Goal: Task Accomplishment & Management: Manage account settings

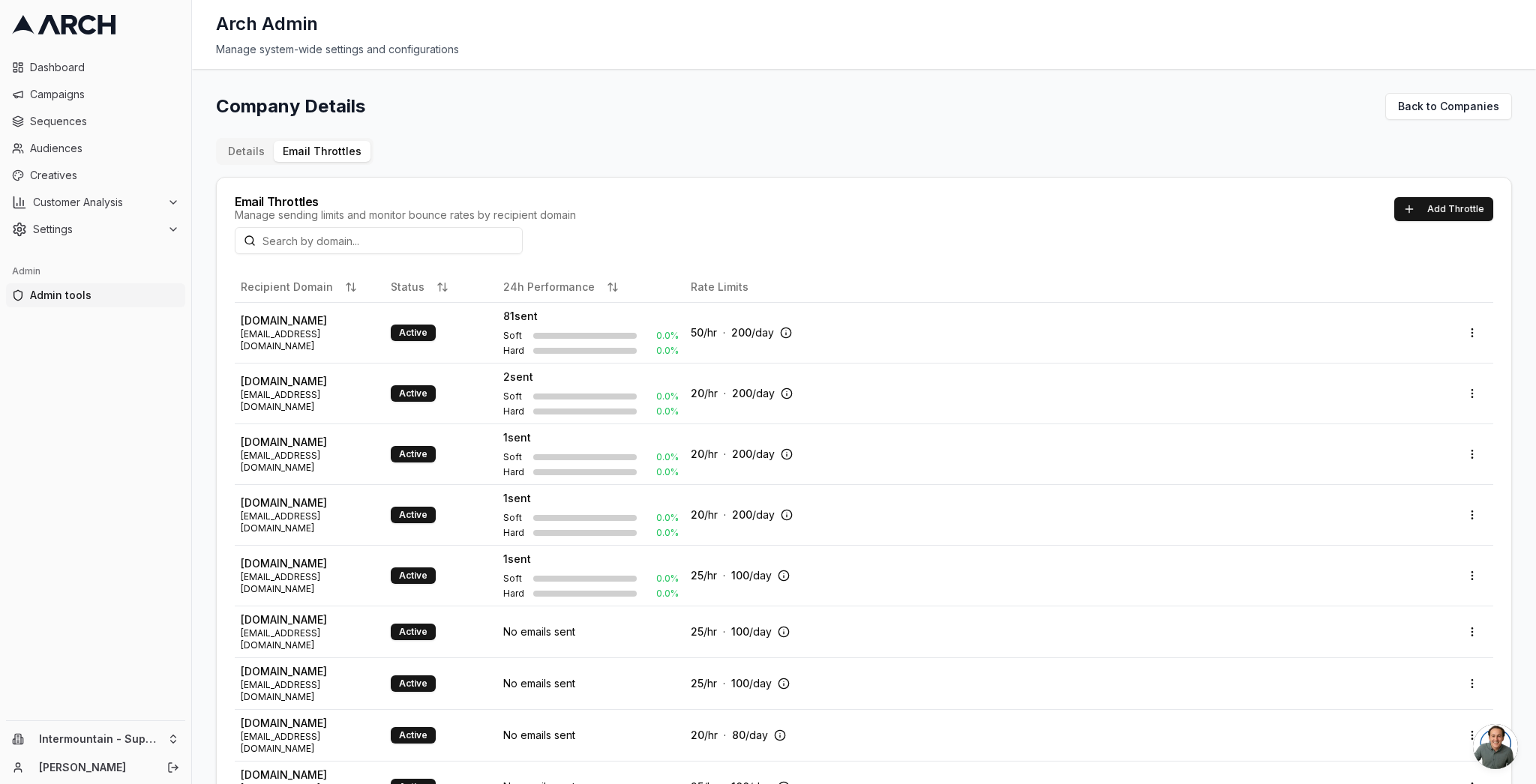
drag, startPoint x: 739, startPoint y: 89, endPoint x: 728, endPoint y: 89, distance: 11.0
click at [737, 89] on div "Company Details Back to Companies Details Email Throttles Email Throttles Manag…" at bounding box center [864, 426] width 1344 height 715
click at [163, 221] on button "Settings" at bounding box center [95, 229] width 179 height 24
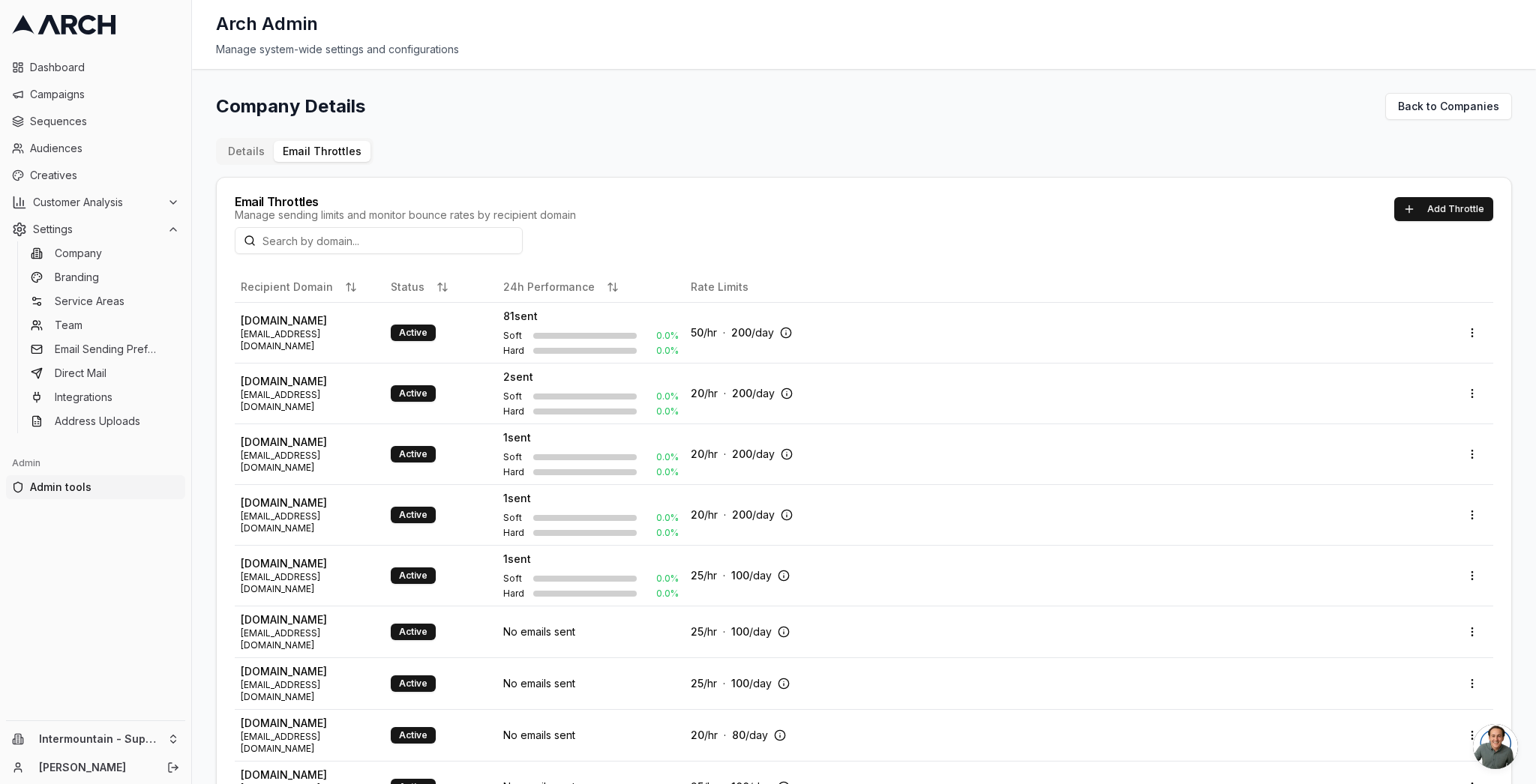
click at [165, 742] on html "Dashboard Campaigns Sequences Audiences Creatives Customer Analysis Settings Co…" at bounding box center [768, 392] width 1536 height 784
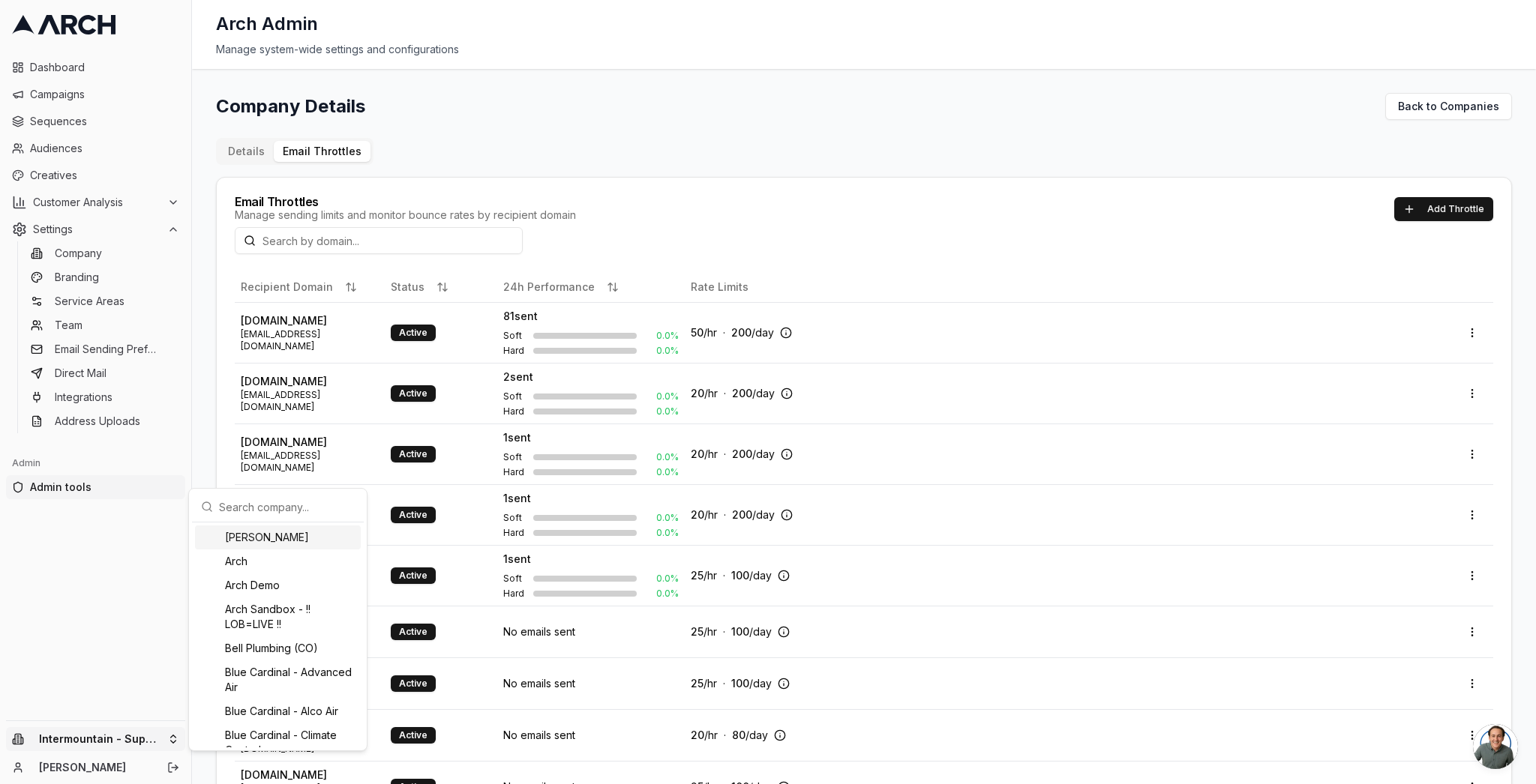
click at [267, 507] on input "text" at bounding box center [287, 507] width 136 height 30
click at [299, 502] on input "text" at bounding box center [287, 507] width 136 height 30
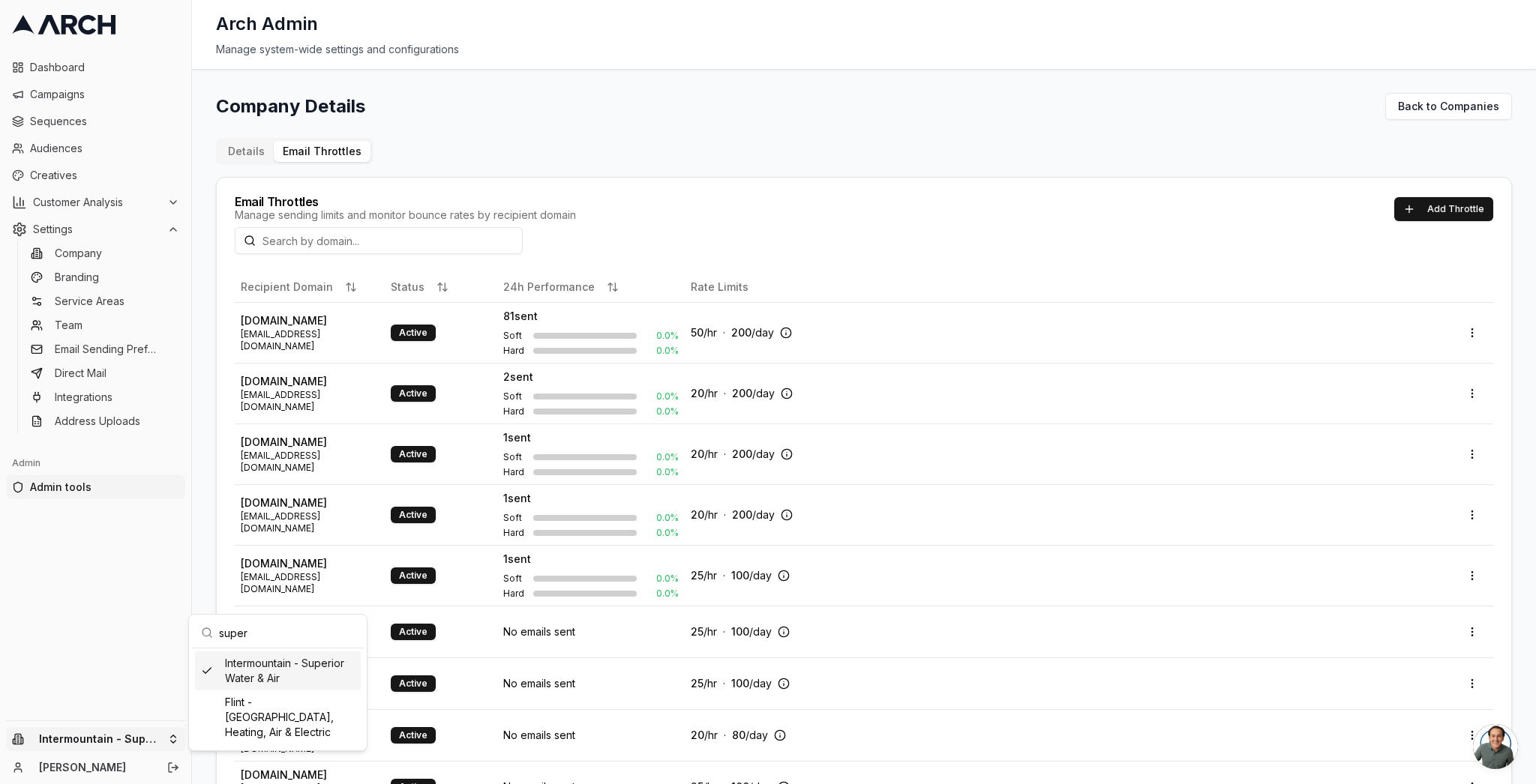
type input "super"
click at [134, 549] on html "Dashboard Campaigns Sequences Audiences Creatives Customer Analysis Settings Co…" at bounding box center [768, 392] width 1536 height 784
click at [79, 124] on span "Sequences" at bounding box center [104, 121] width 149 height 15
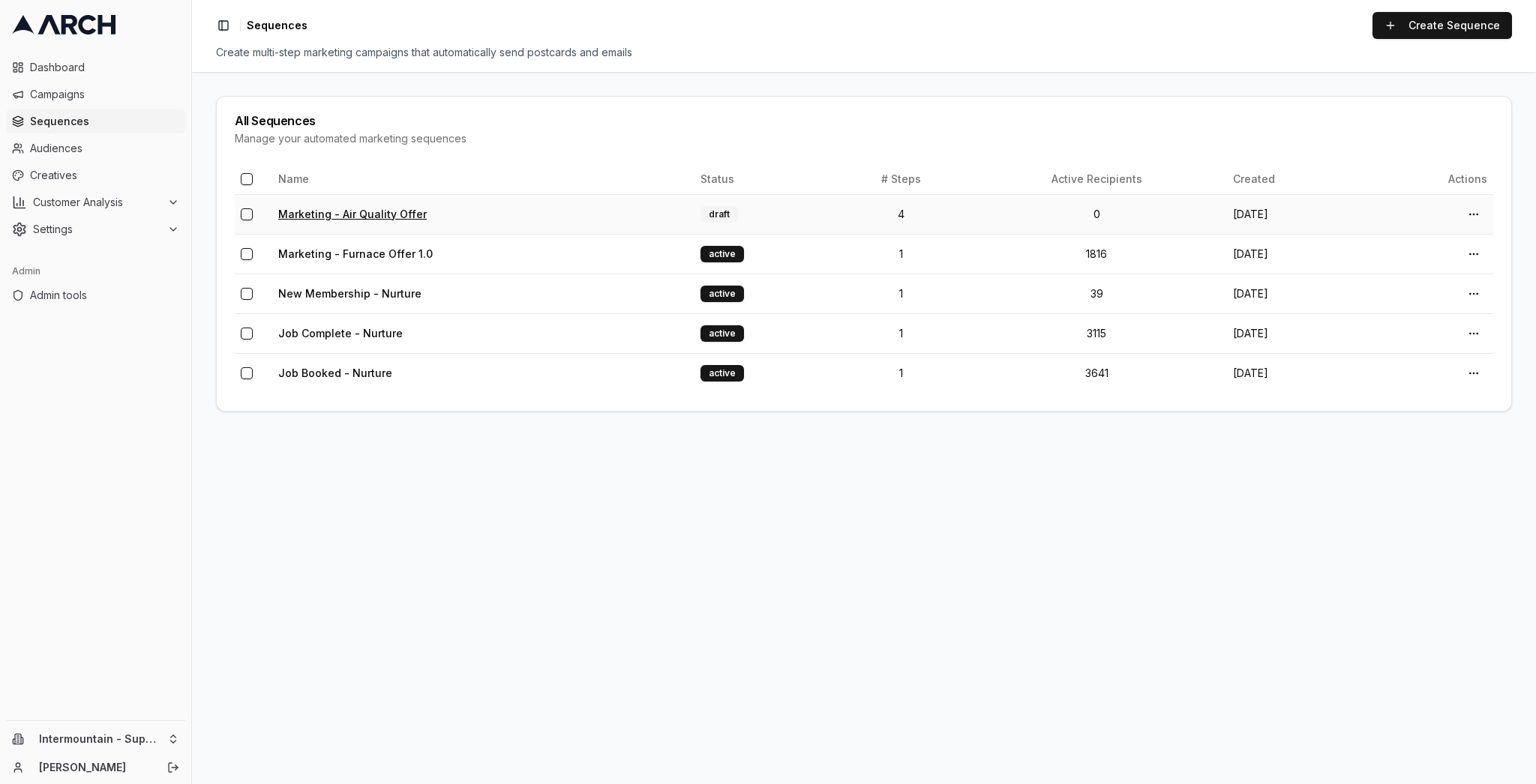
click at [387, 210] on link "Marketing - Air Quality Offer" at bounding box center [352, 214] width 149 height 13
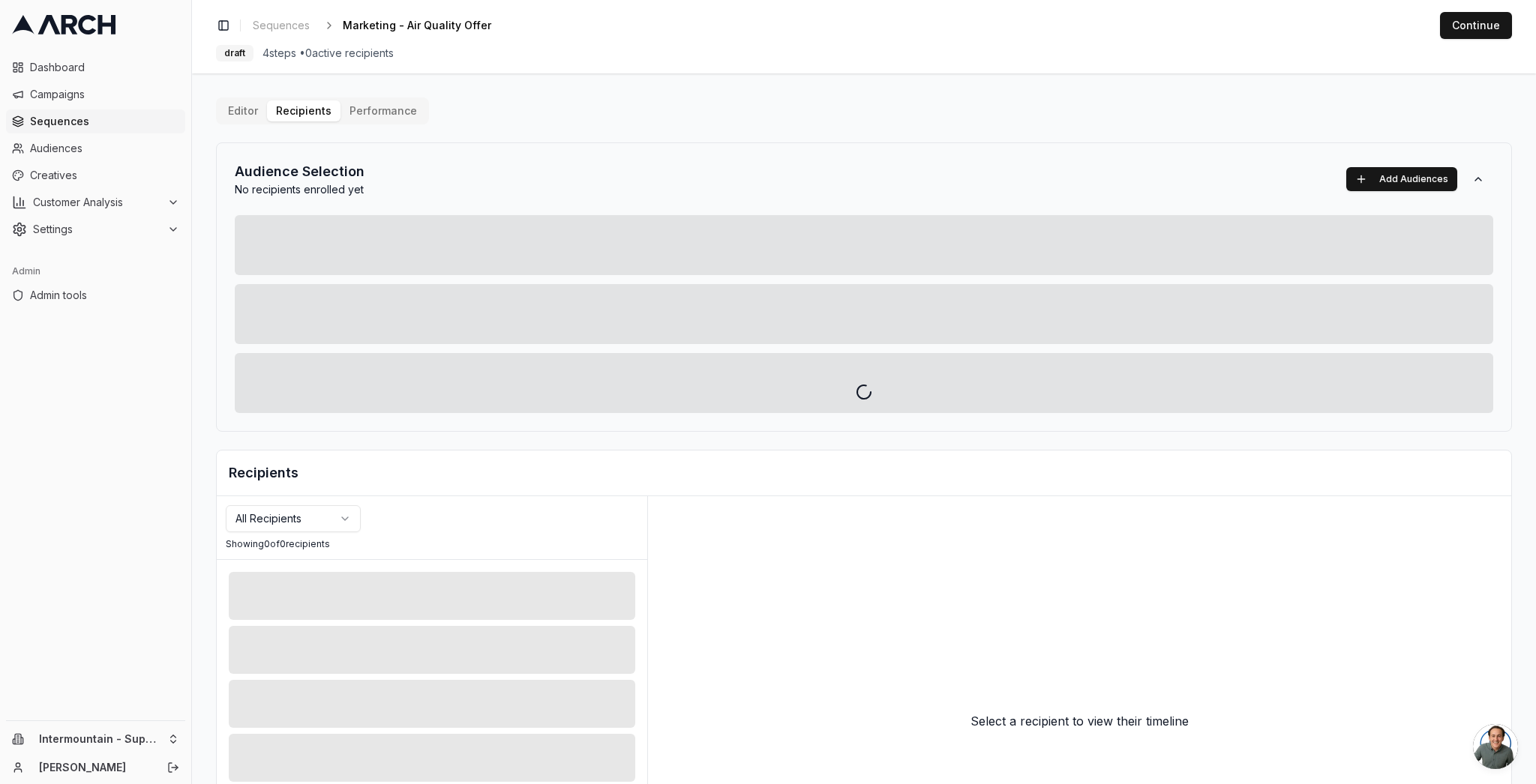
click at [283, 110] on div "Editor Recipients Performance Audience Selection No recipients enrolled yet Add…" at bounding box center [864, 522] width 1296 height 849
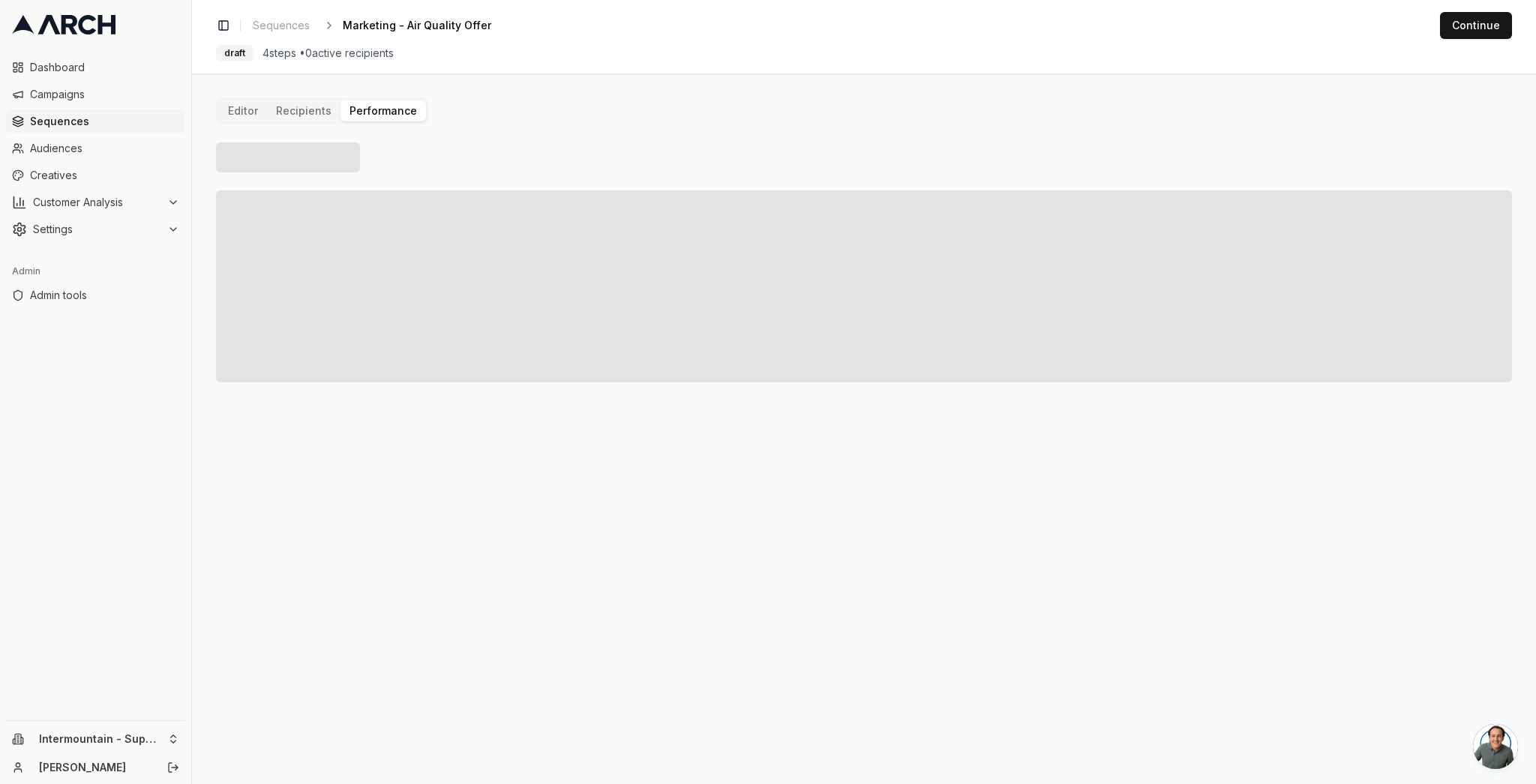
click at [357, 107] on button "Performance" at bounding box center [383, 110] width 86 height 21
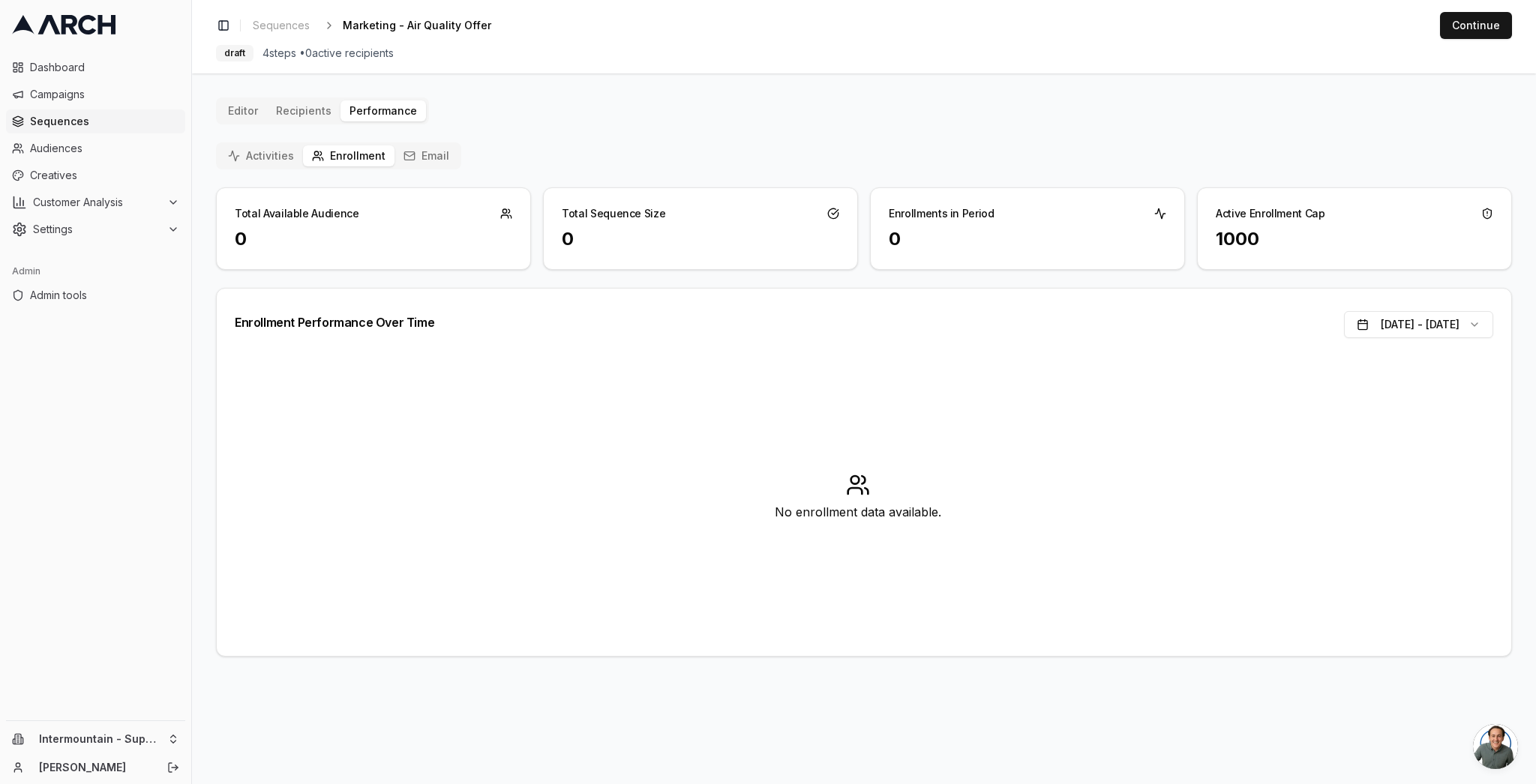
click at [239, 109] on button "Editor" at bounding box center [243, 110] width 48 height 21
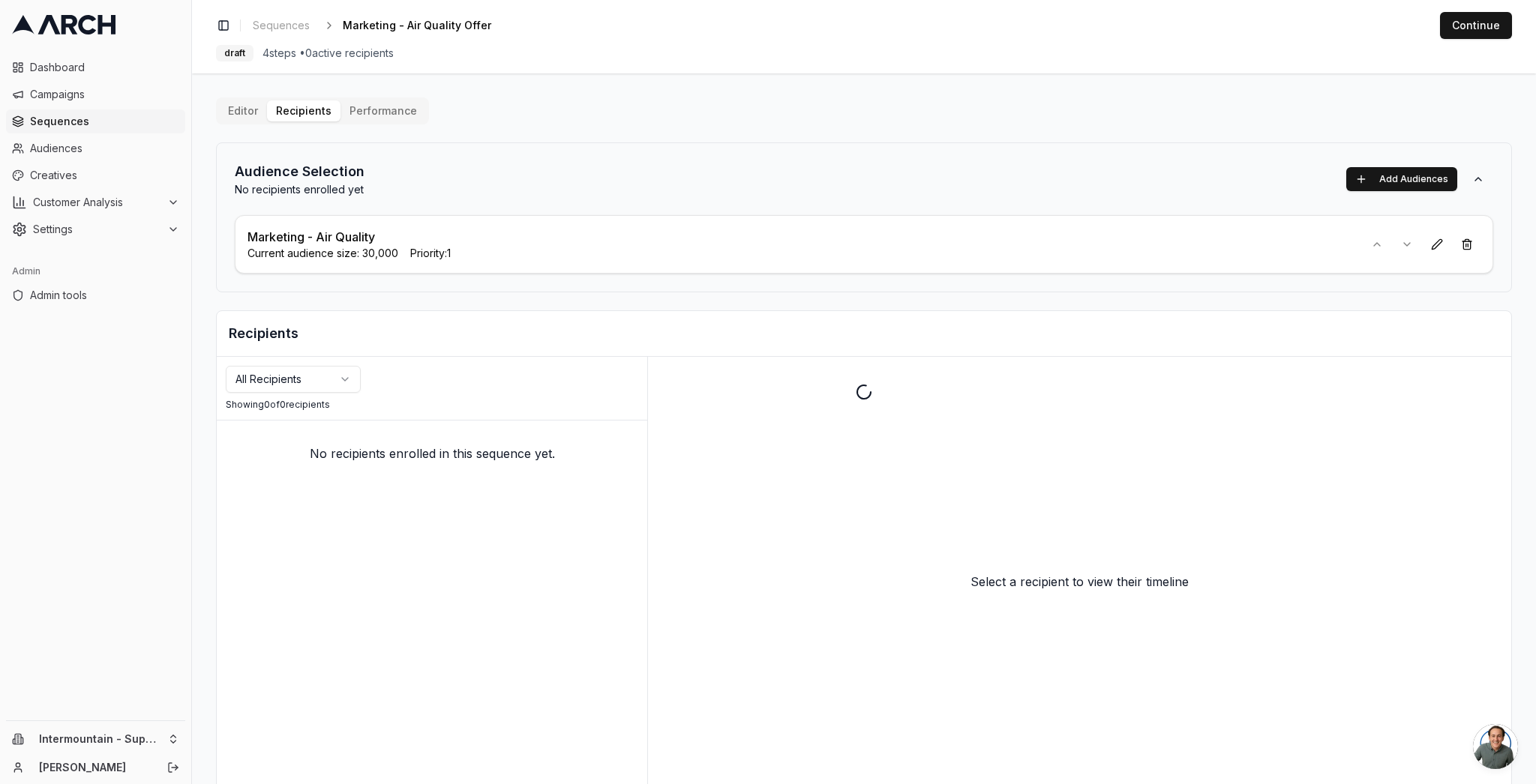
click at [306, 108] on div "Editor Recipients Performance Audience Selection No recipients enrolled yet Add…" at bounding box center [864, 452] width 1296 height 710
click at [86, 292] on span "Admin tools" at bounding box center [104, 295] width 149 height 15
click at [255, 115] on button "Editor" at bounding box center [243, 110] width 48 height 21
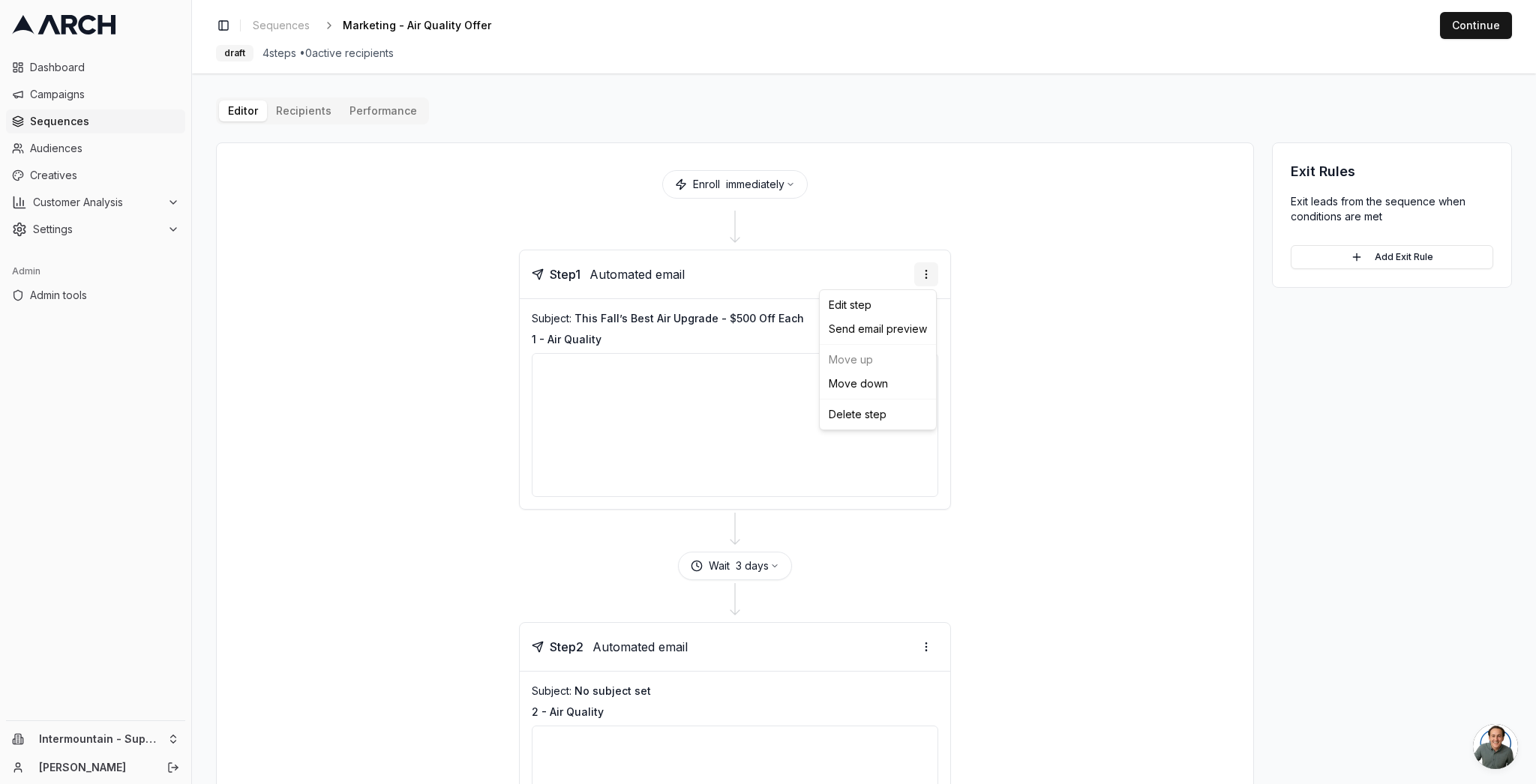
click at [925, 274] on html "Dashboard Campaigns Sequences Audiences Creatives Customer Analysis Settings Ad…" at bounding box center [768, 392] width 1536 height 784
click at [887, 302] on div "Edit step" at bounding box center [878, 305] width 110 height 24
click at [771, 188] on button "immediately" at bounding box center [760, 185] width 69 height 15
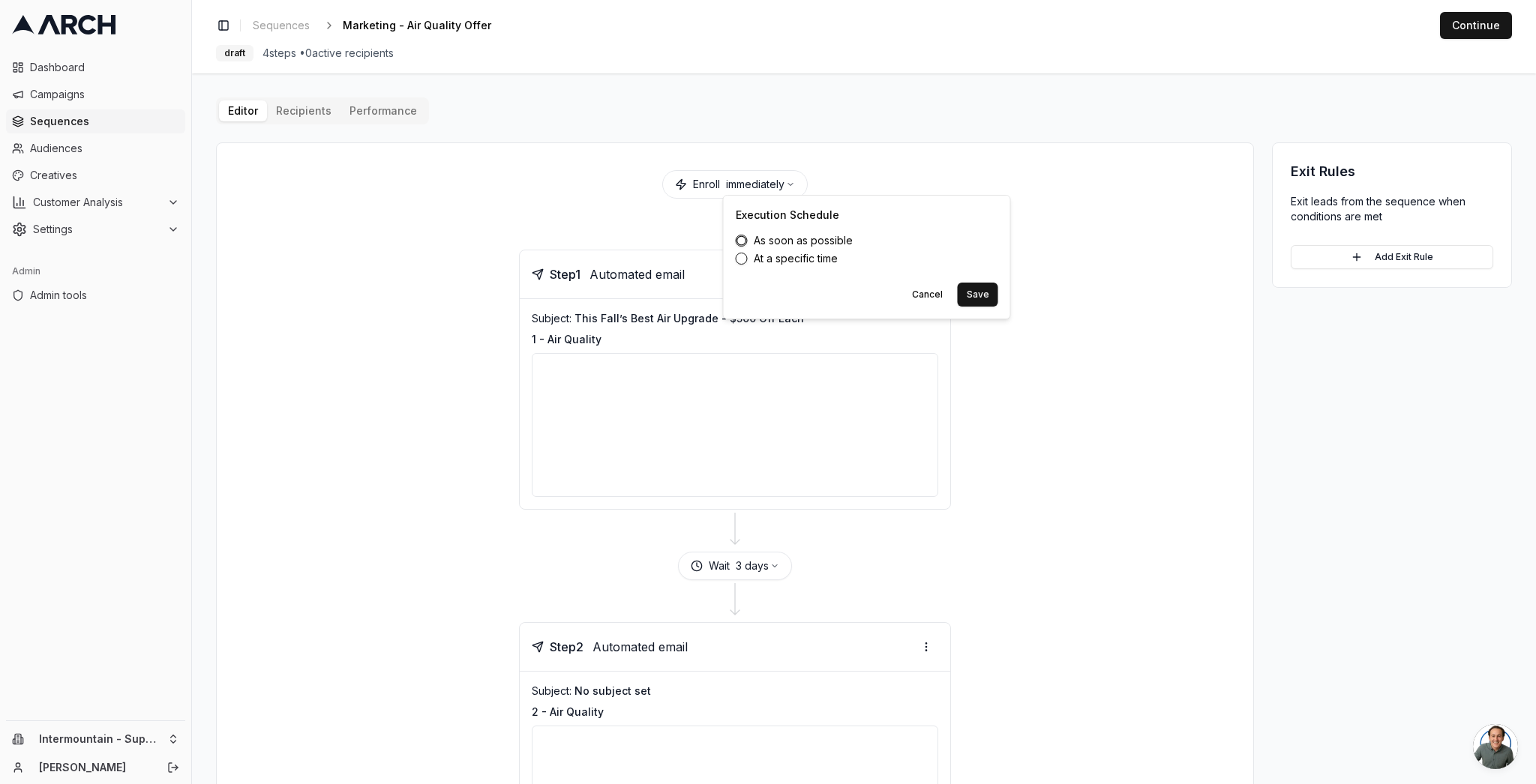
type button "asap"
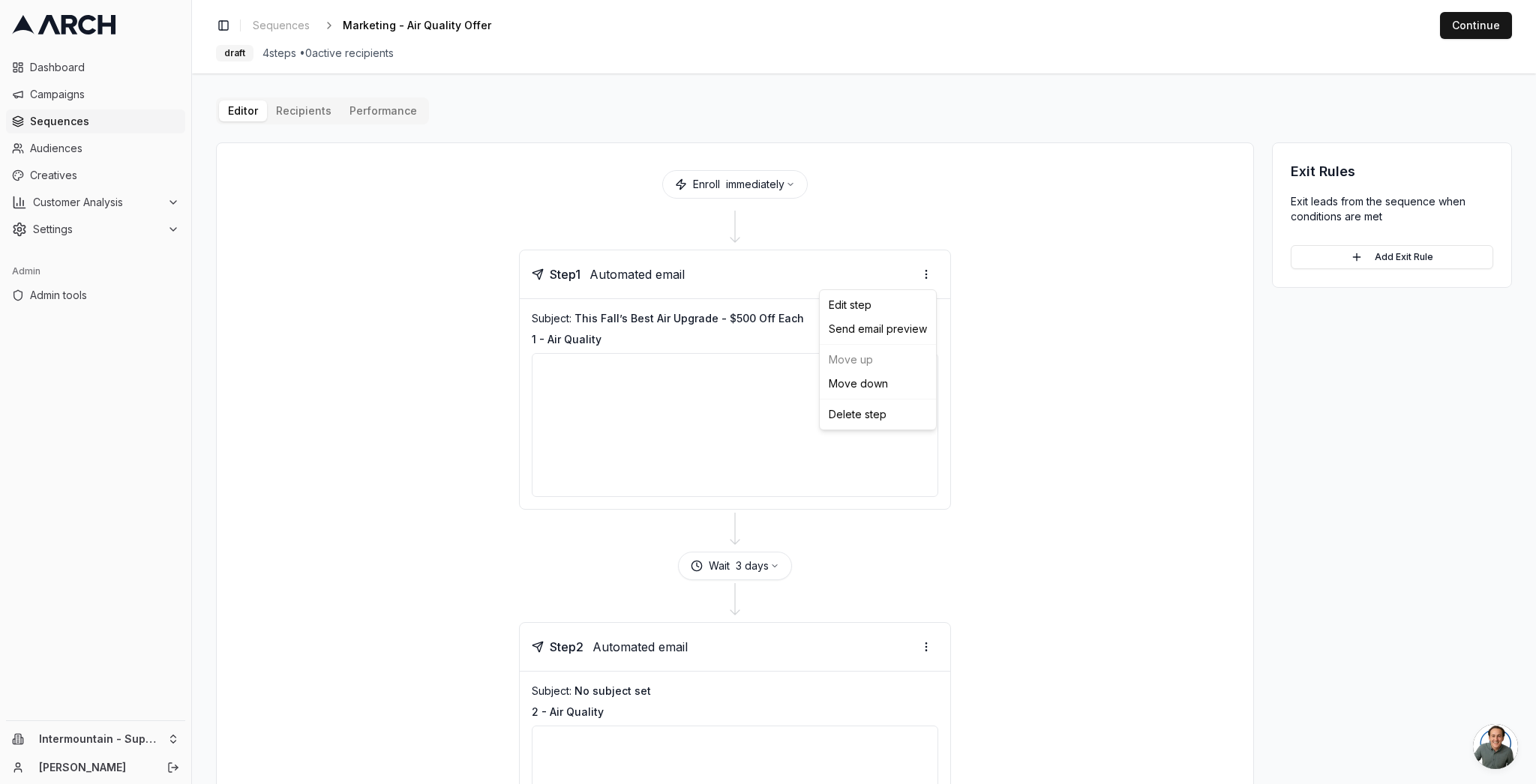
click at [920, 276] on html "Dashboard Campaigns Sequences Audiences Creatives Customer Analysis Settings Ad…" at bounding box center [768, 392] width 1536 height 784
click at [875, 311] on div "Edit step" at bounding box center [878, 305] width 110 height 24
click at [761, 569] on button "3 days" at bounding box center [757, 566] width 43 height 15
drag, startPoint x: 1068, startPoint y: 596, endPoint x: 1058, endPoint y: 594, distance: 10.2
click at [1067, 596] on div at bounding box center [735, 601] width 1001 height 42
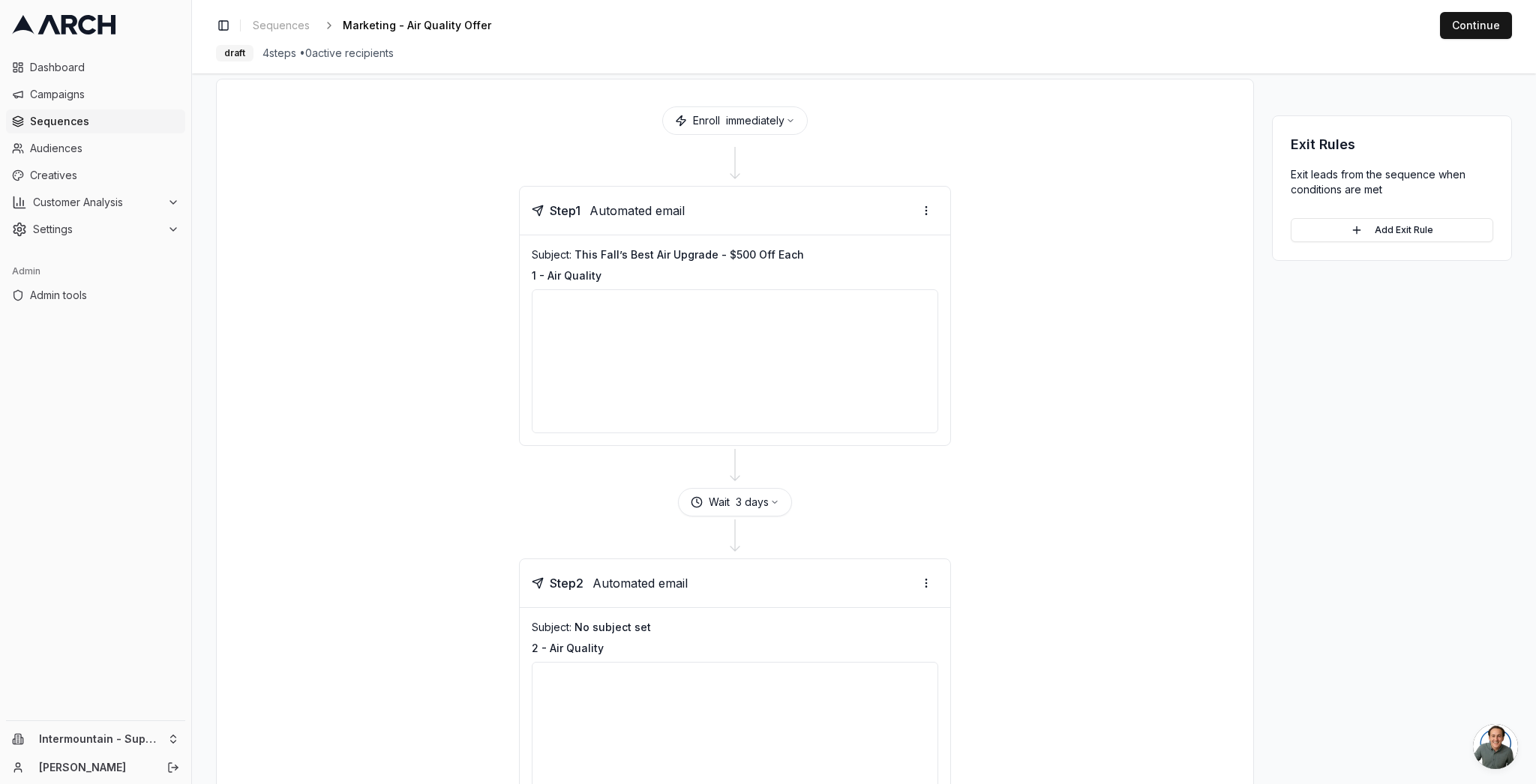
scroll to position [213, 0]
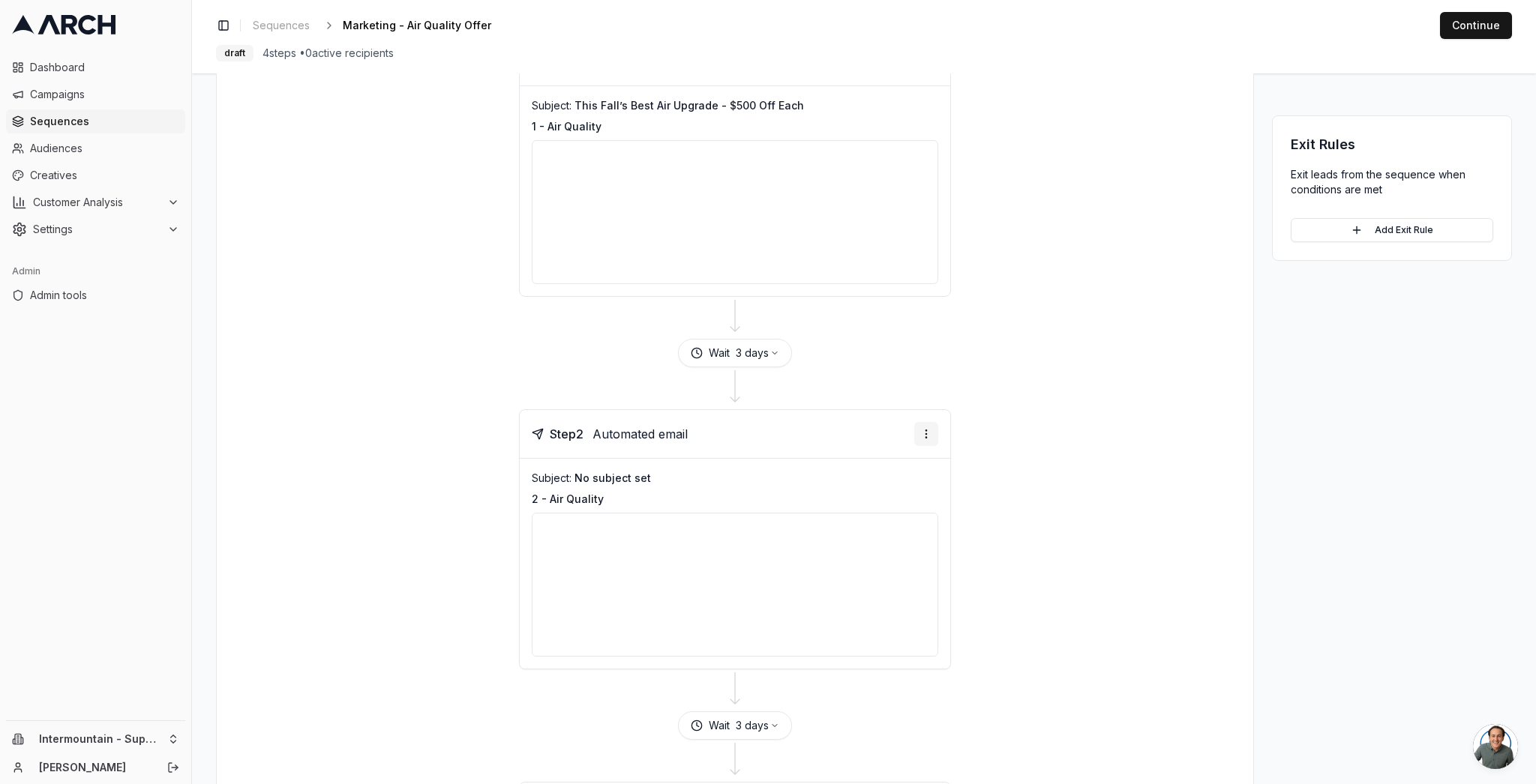
click at [921, 433] on html "Dashboard Campaigns Sequences Audiences Creatives Customer Analysis Settings Ad…" at bounding box center [768, 392] width 1536 height 784
click at [895, 468] on div "Edit step" at bounding box center [878, 465] width 110 height 24
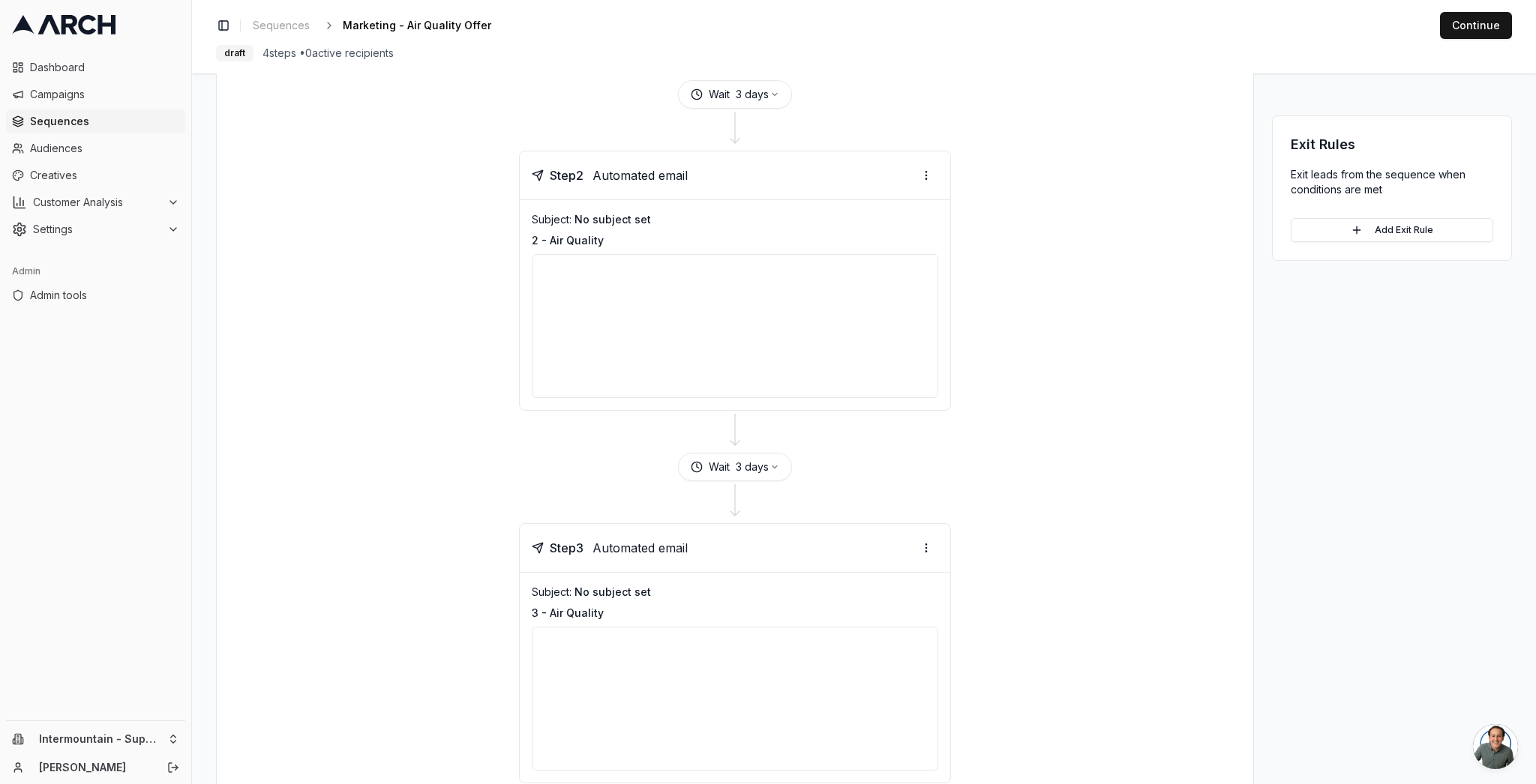
scroll to position [473, 0]
click at [920, 546] on html "Dashboard Campaigns Sequences Audiences Creatives Customer Analysis Settings Ad…" at bounding box center [768, 392] width 1536 height 784
click at [904, 580] on div "Edit step" at bounding box center [878, 578] width 110 height 24
drag, startPoint x: 1057, startPoint y: 528, endPoint x: 1047, endPoint y: 529, distance: 10.0
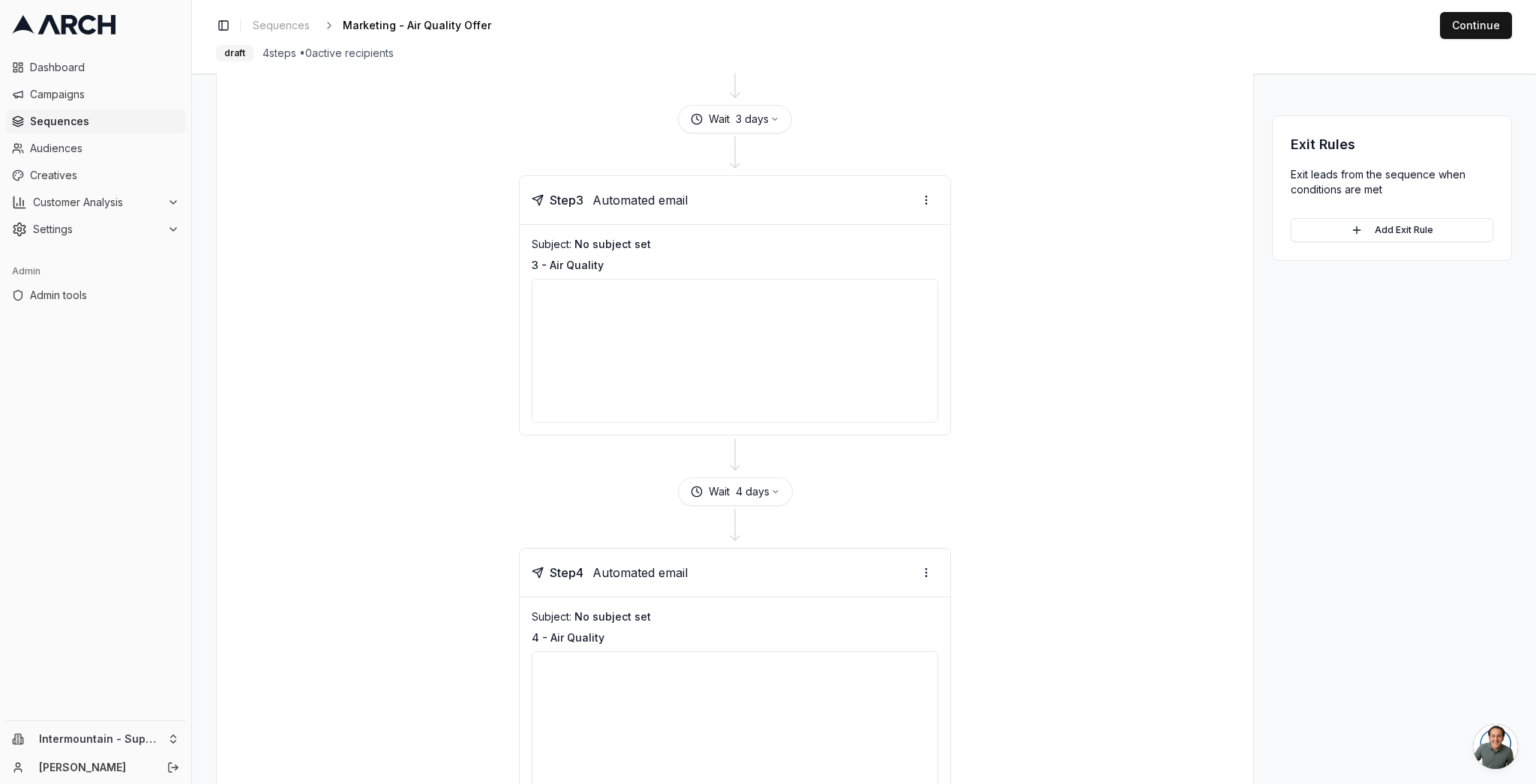
scroll to position [974, 0]
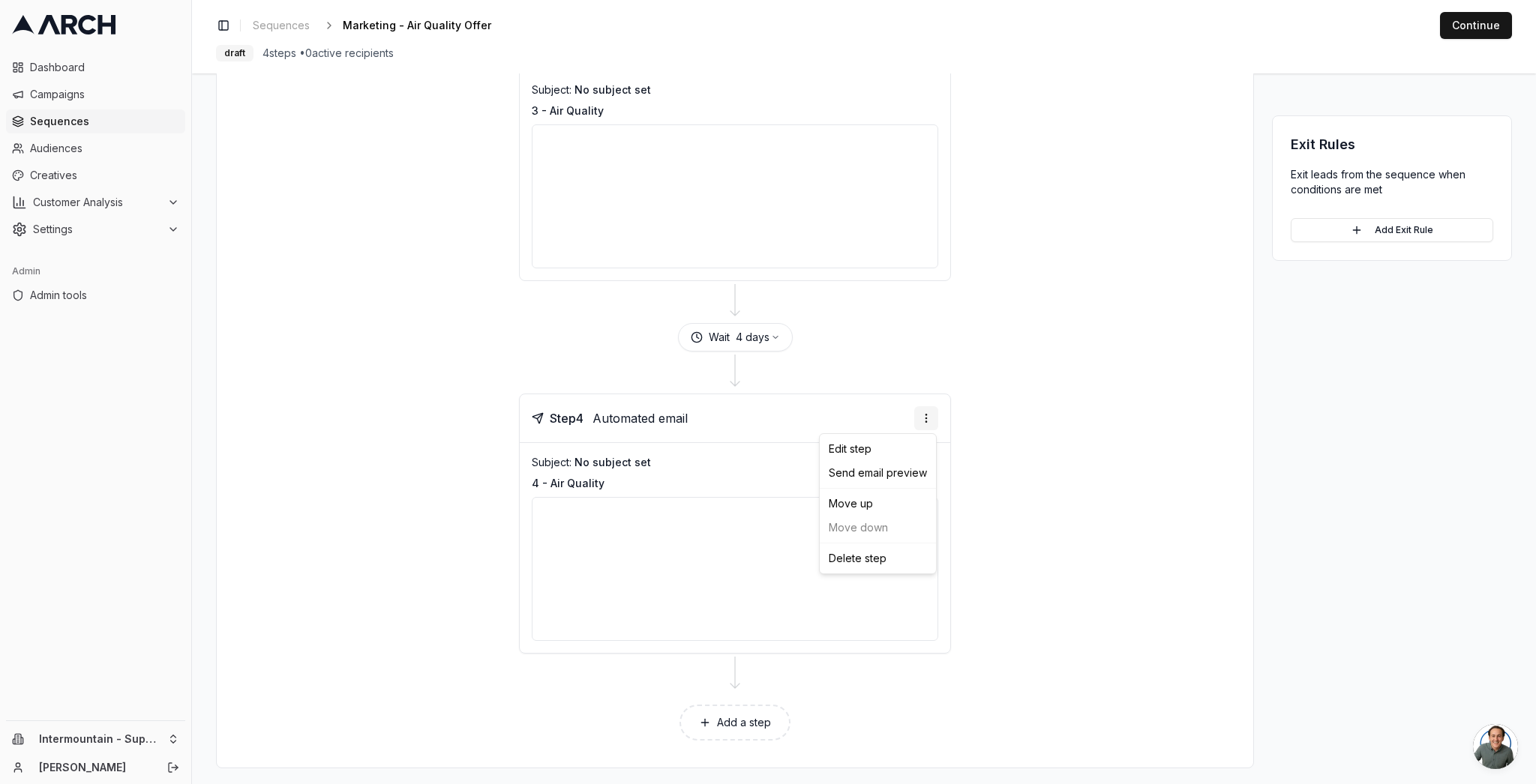
click at [928, 419] on html "Dashboard Campaigns Sequences Audiences Creatives Customer Analysis Settings Ad…" at bounding box center [768, 392] width 1536 height 784
click at [920, 446] on div "Edit step" at bounding box center [878, 449] width 110 height 24
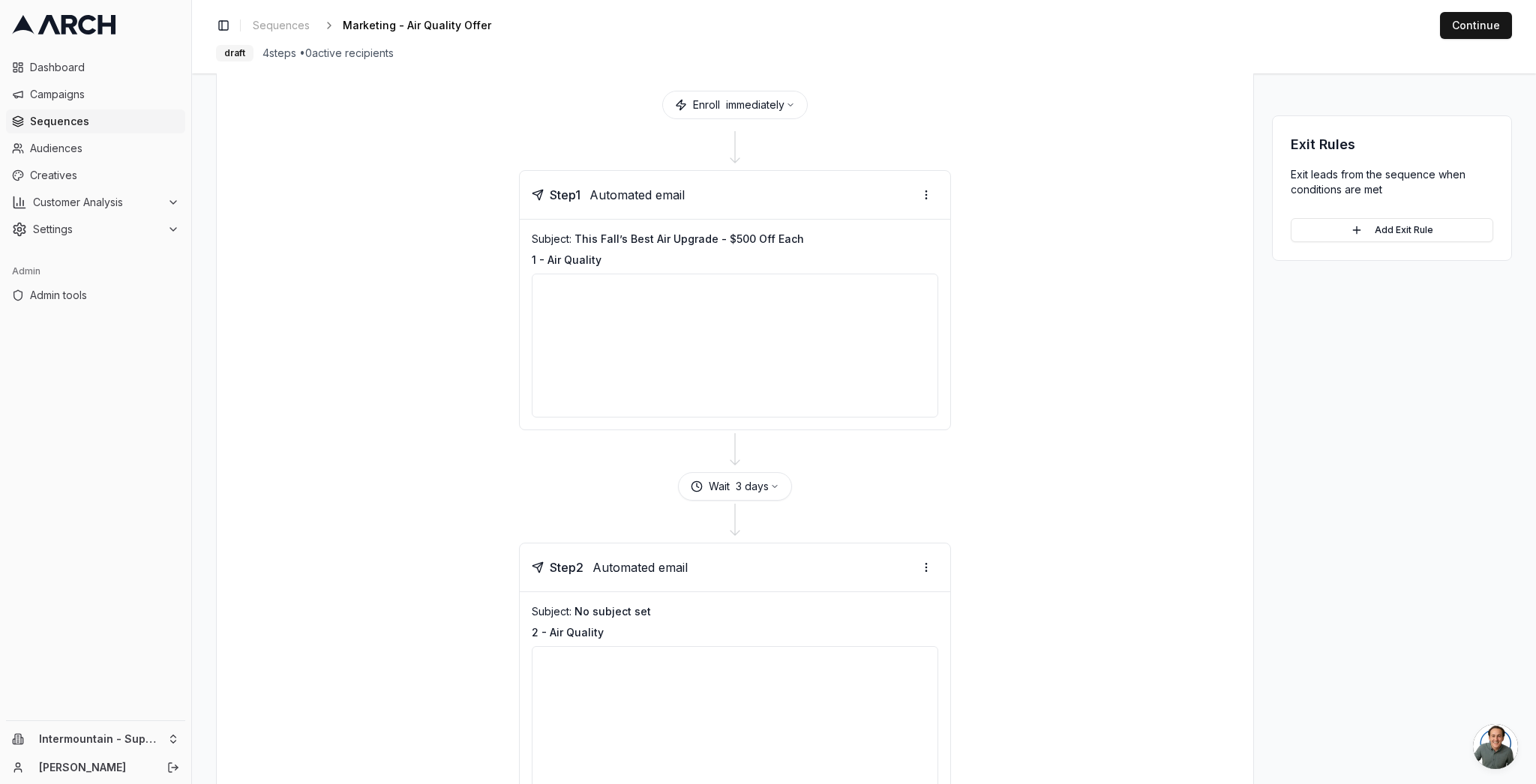
scroll to position [0, 0]
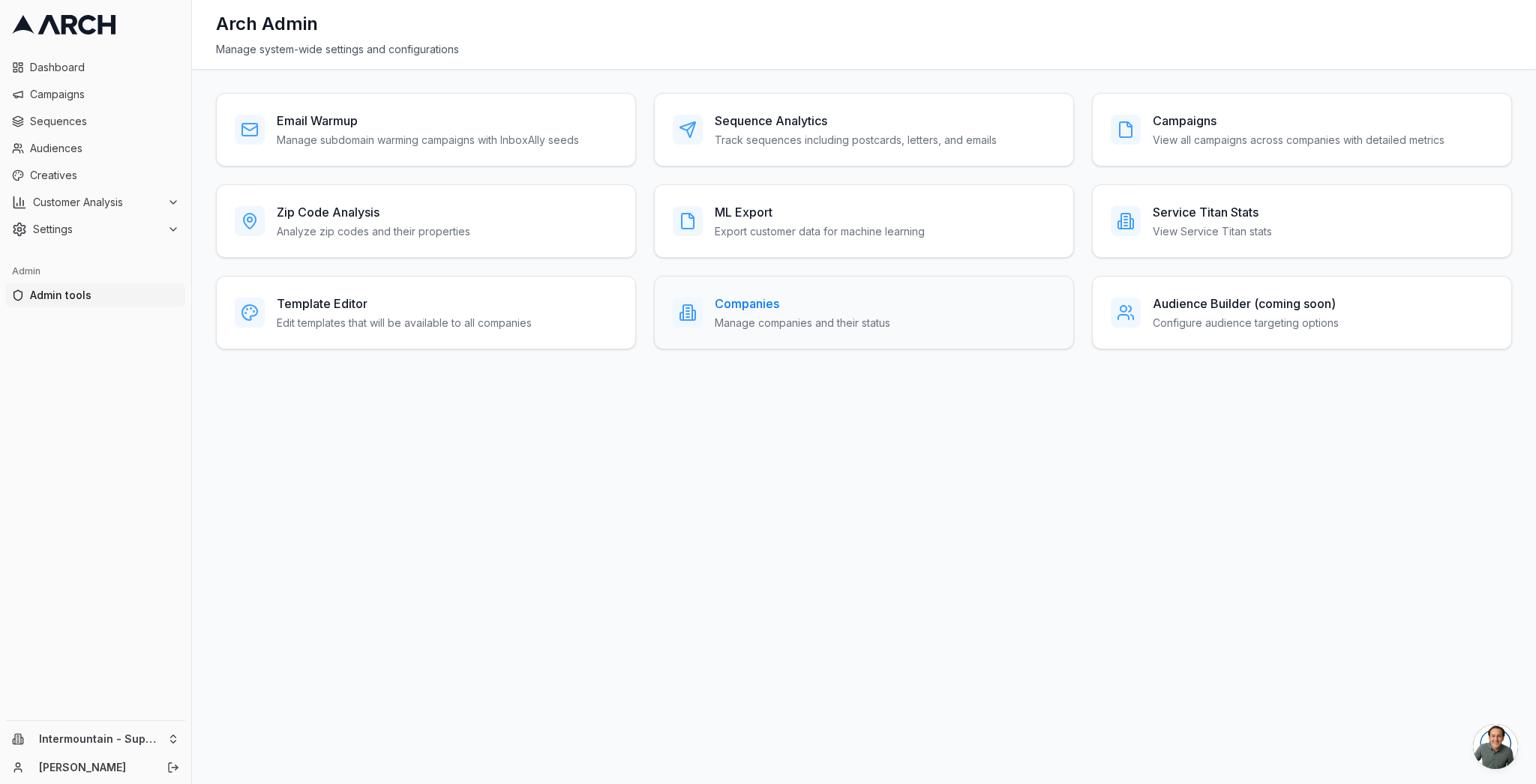
click at [760, 330] on p "Manage companies and their status" at bounding box center [802, 323] width 176 height 15
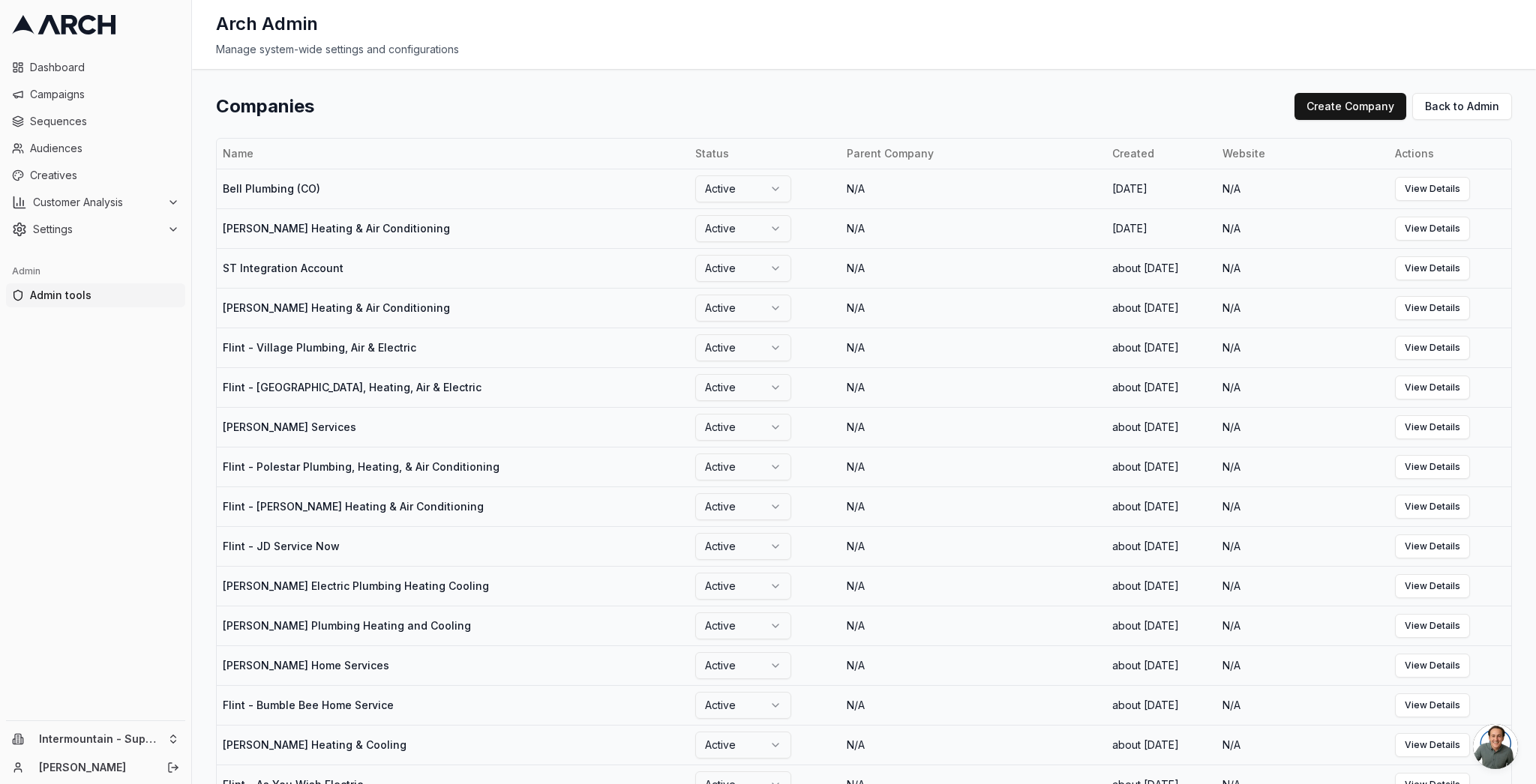
scroll to position [681, 0]
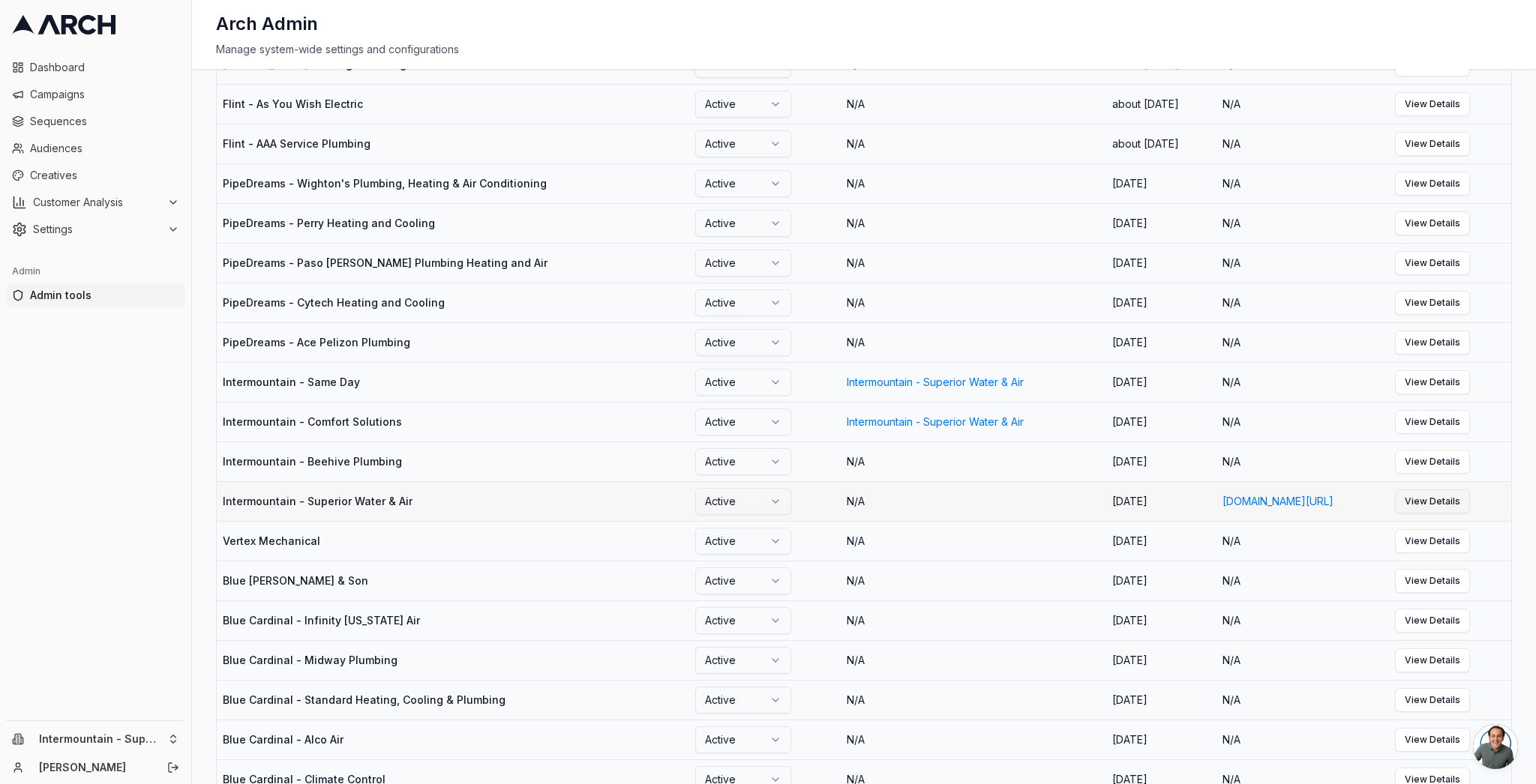
click at [1468, 513] on link "View Details" at bounding box center [1432, 501] width 75 height 24
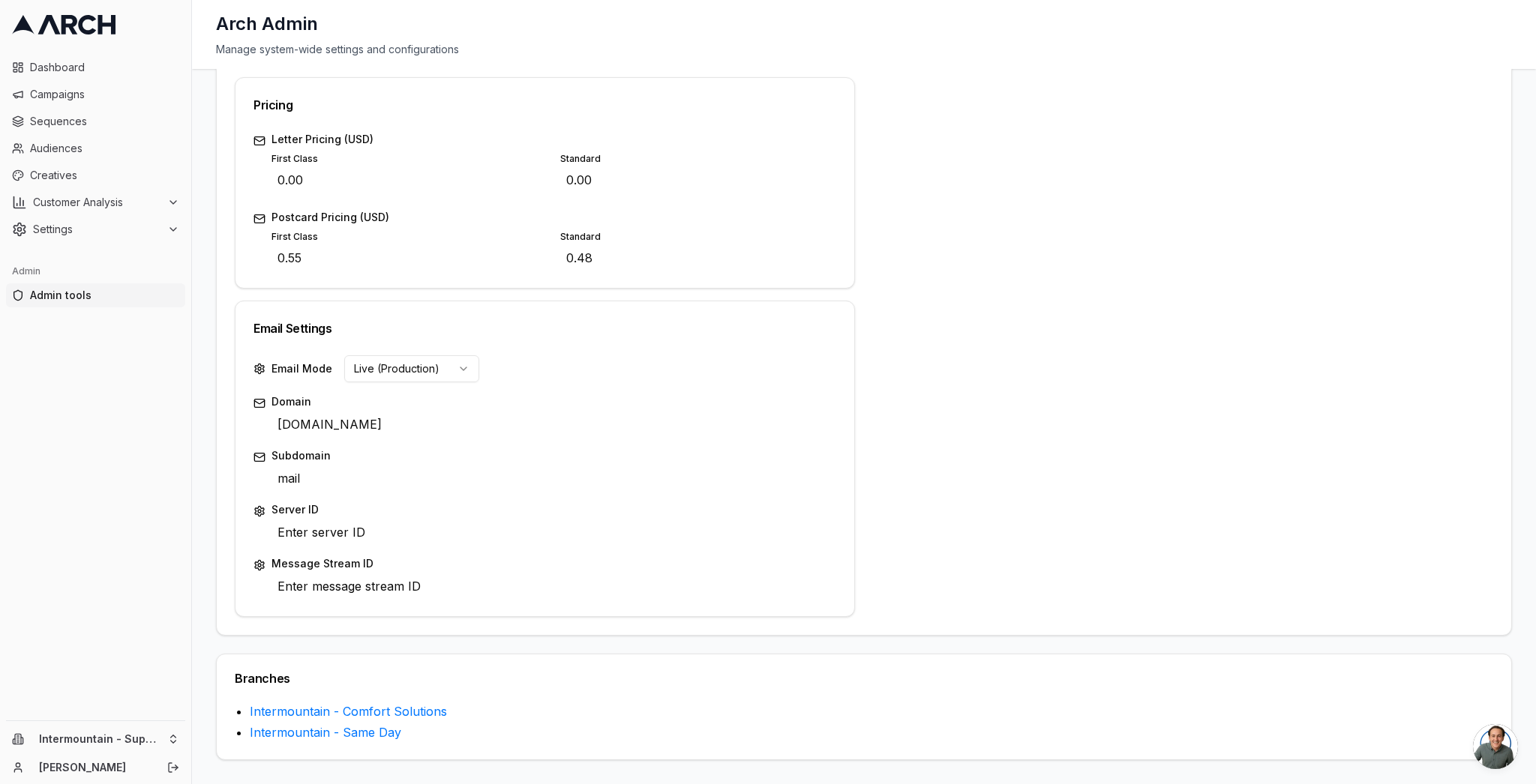
scroll to position [24, 0]
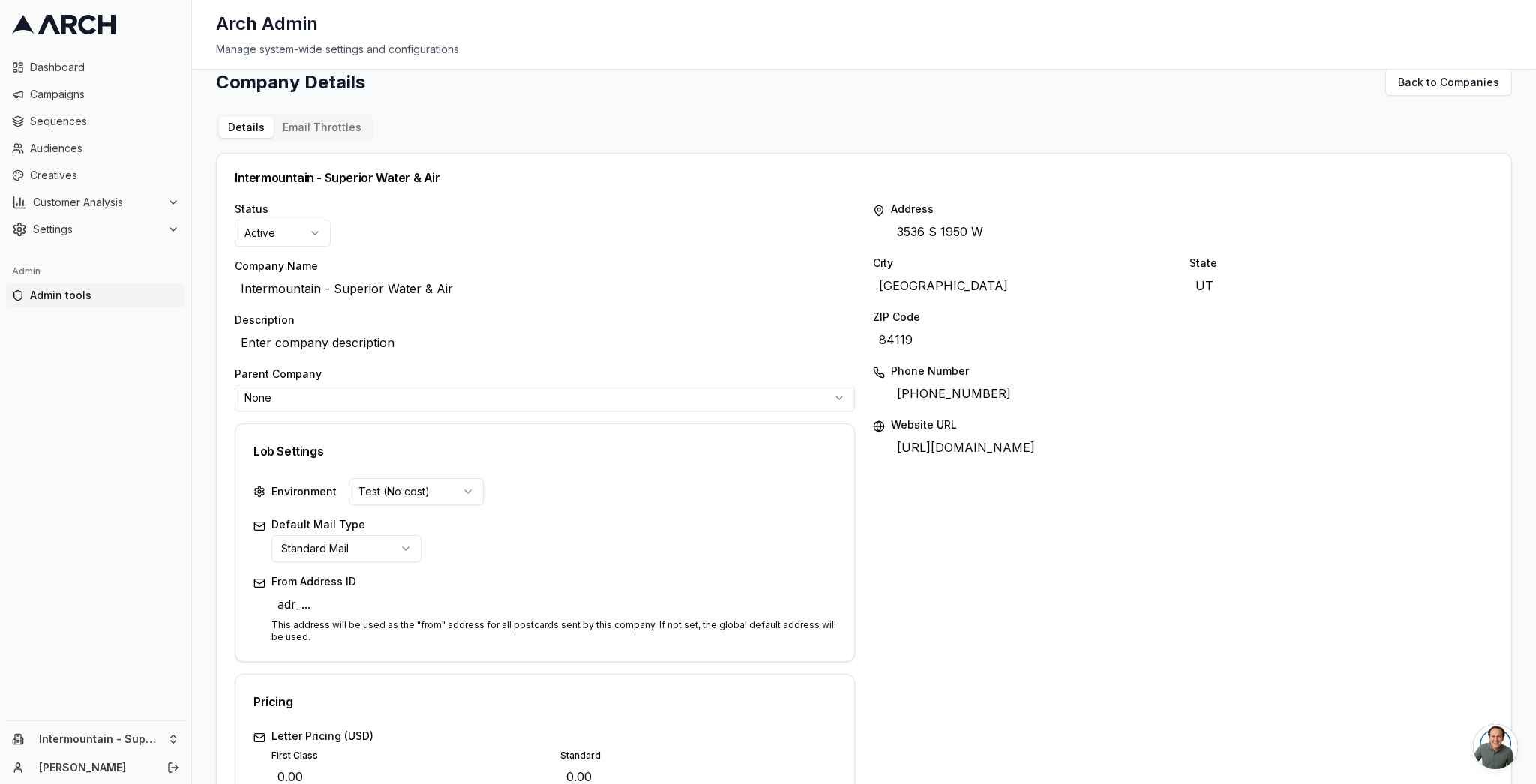
click at [343, 133] on div "Company Details Back to Companies Details Email Throttles Intermountain - Super…" at bounding box center [864, 713] width 1296 height 1288
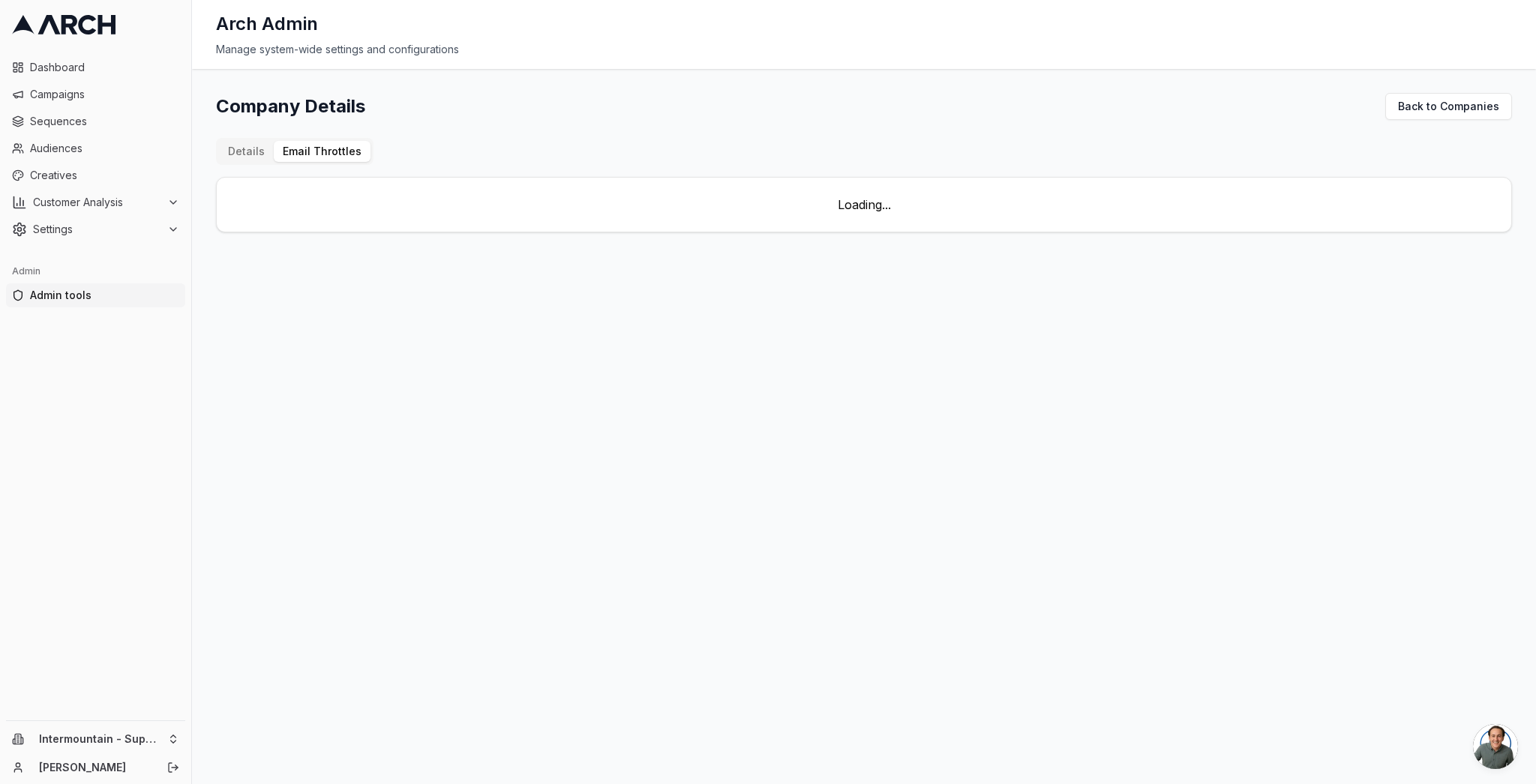
scroll to position [0, 0]
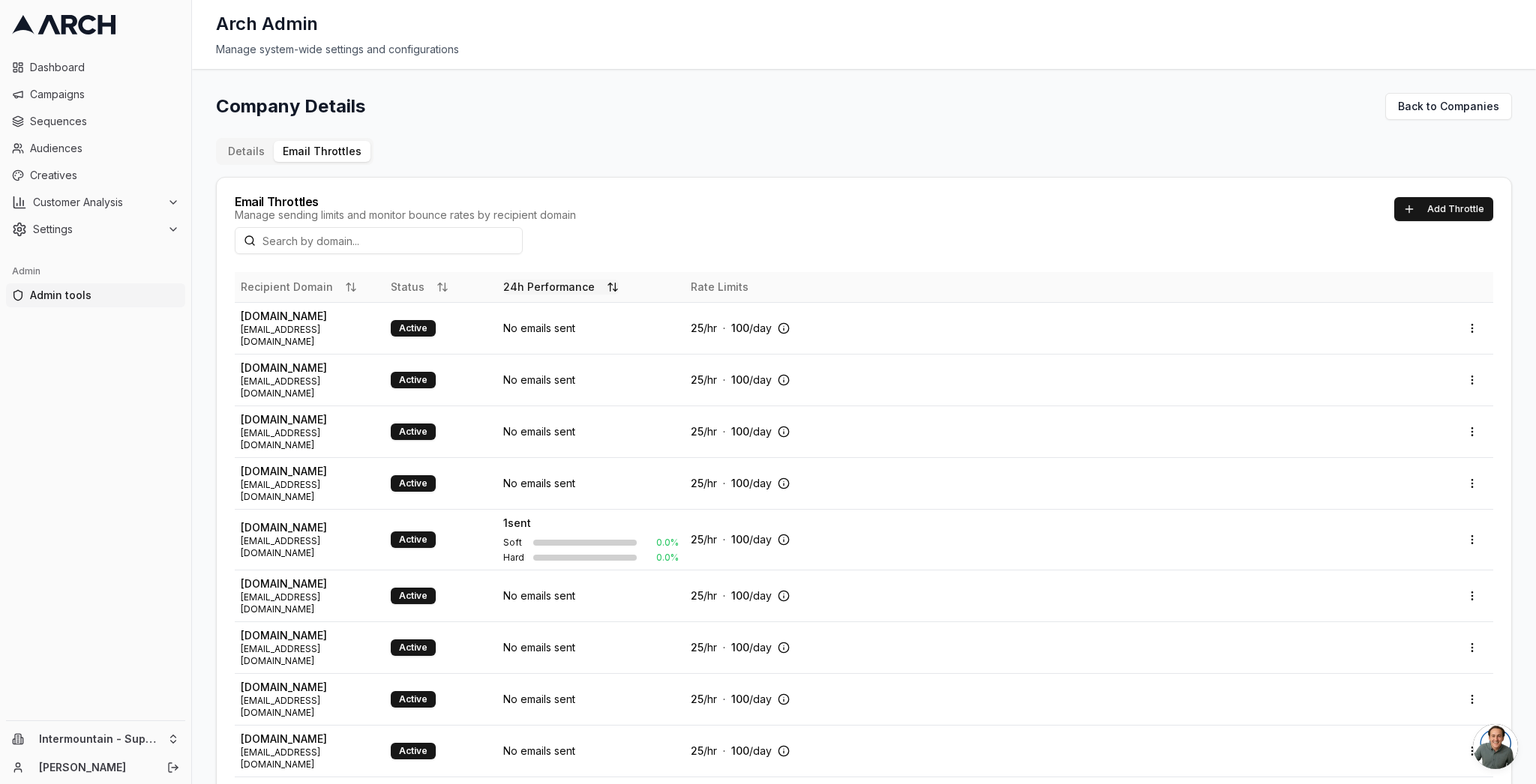
click at [536, 285] on button "24h Performance" at bounding box center [561, 288] width 115 height 15
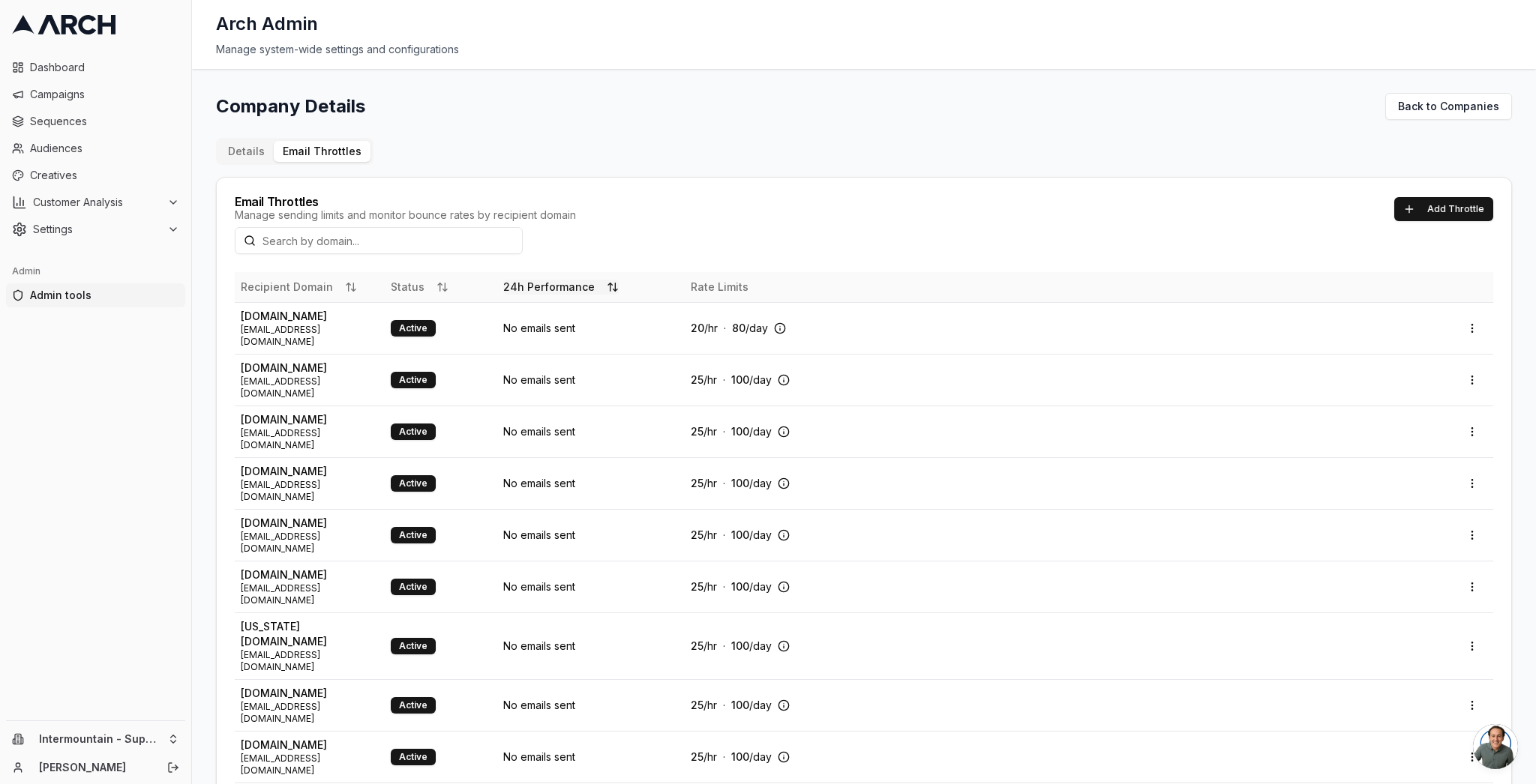
click at [536, 285] on button "24h Performance" at bounding box center [561, 288] width 115 height 15
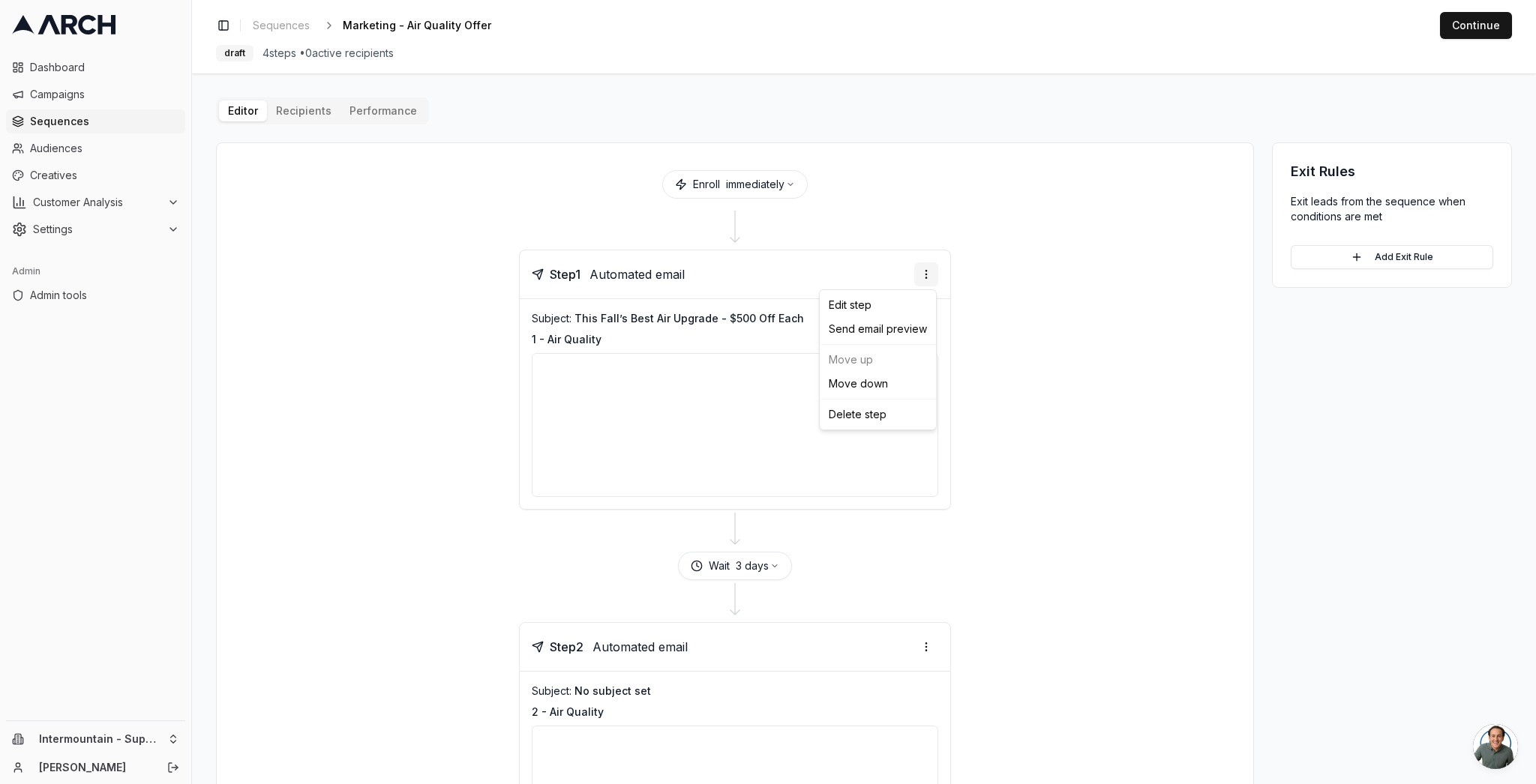
click at [931, 273] on html "Dashboard Campaigns Sequences Audiences Creatives Customer Analysis Settings Ad…" at bounding box center [768, 392] width 1536 height 784
click at [892, 296] on div "Edit step" at bounding box center [878, 305] width 110 height 24
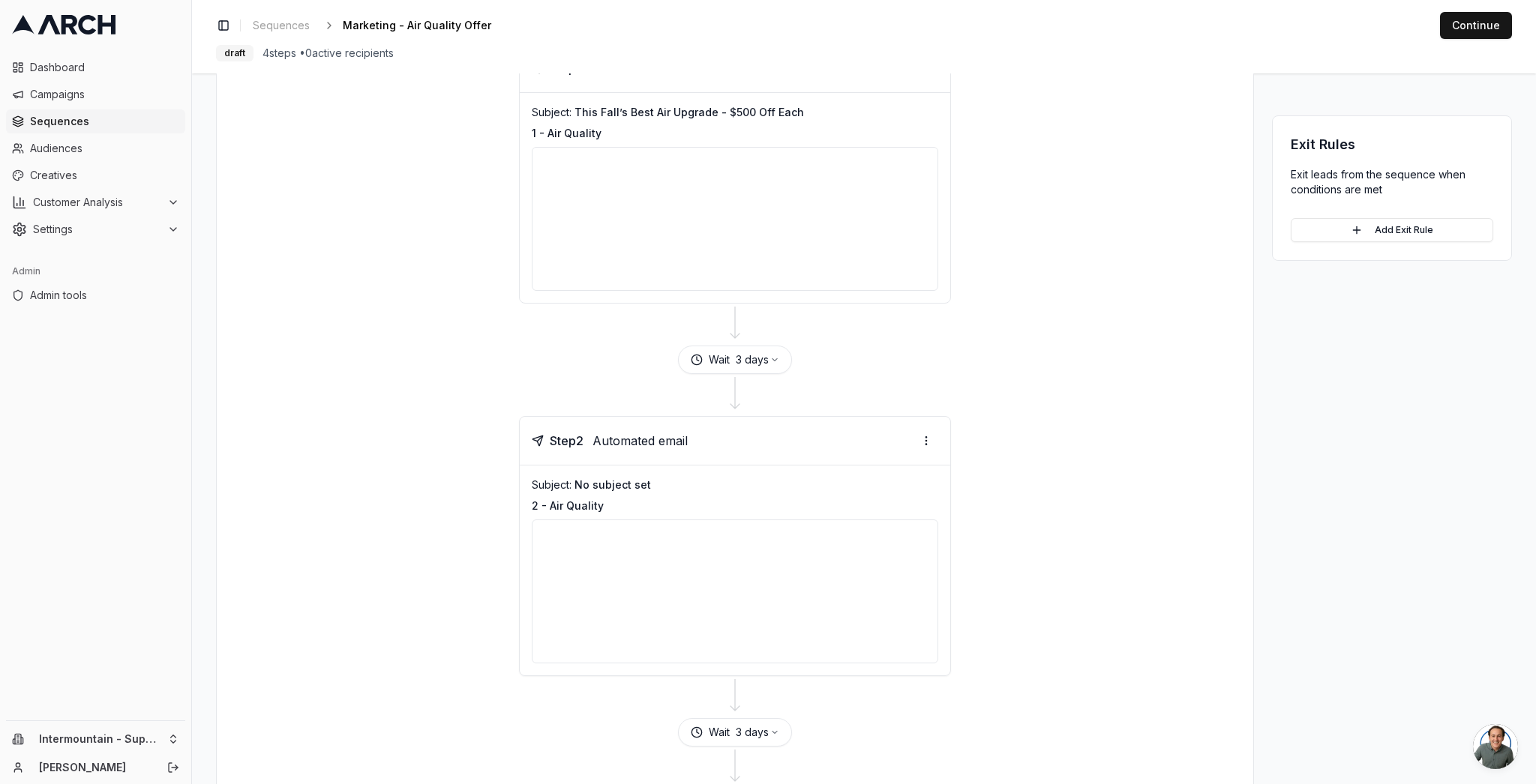
scroll to position [208, 0]
click at [927, 443] on html "Dashboard Campaigns Sequences Audiences Creatives Customer Analysis Settings Ad…" at bounding box center [768, 392] width 1536 height 784
click at [891, 472] on div "Edit step" at bounding box center [878, 470] width 110 height 24
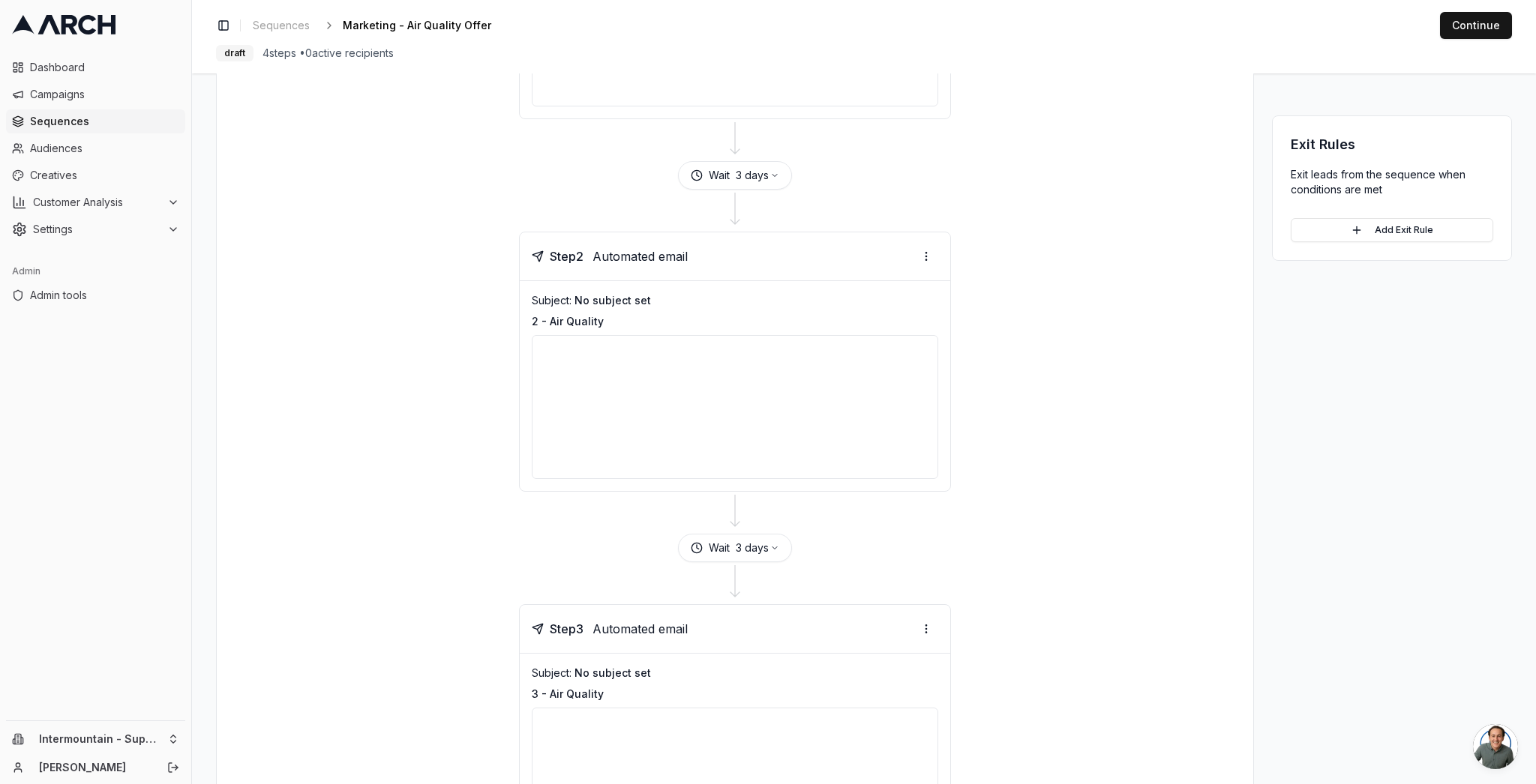
scroll to position [404, 0]
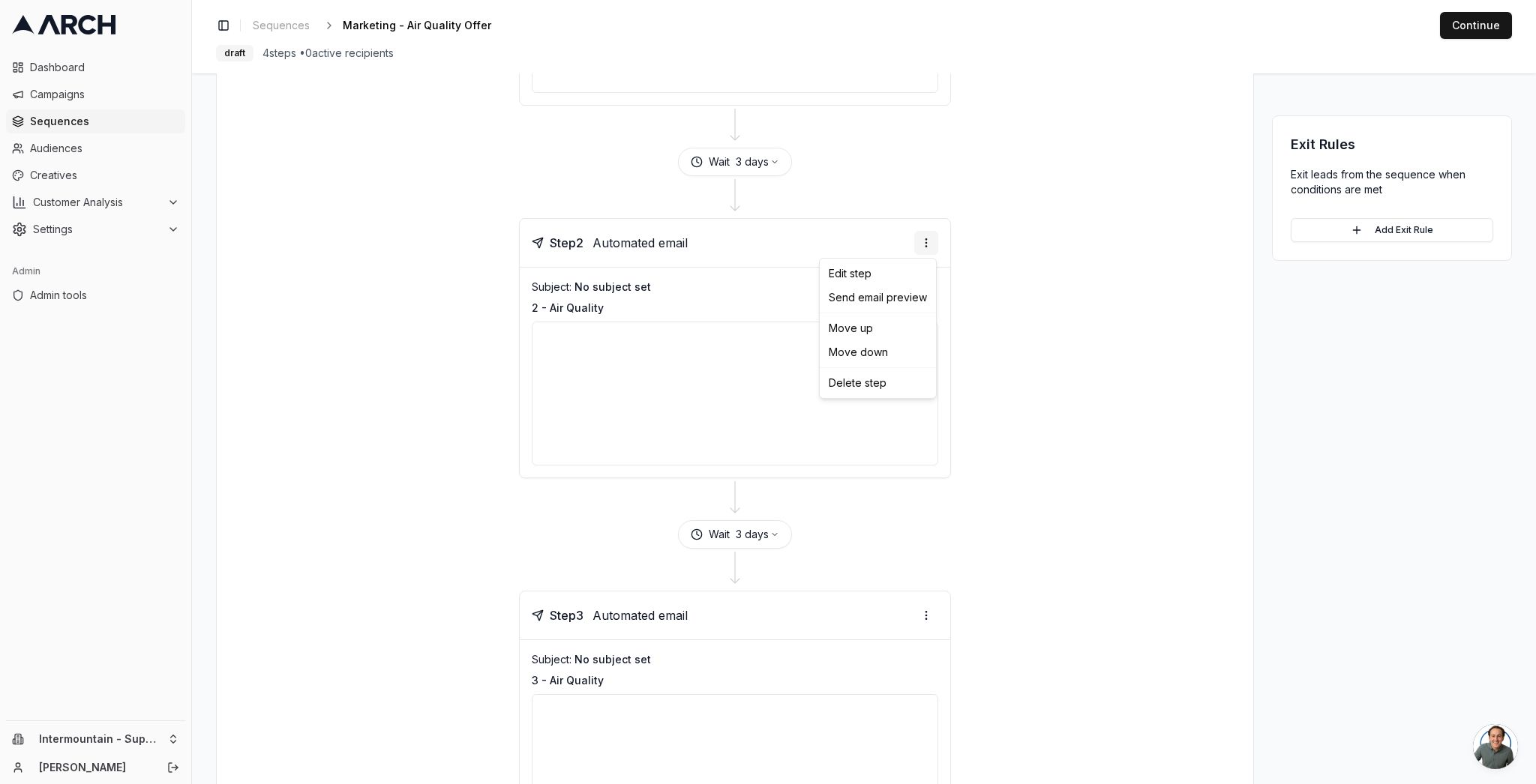
click at [925, 243] on html "Dashboard Campaigns Sequences Audiences Creatives Customer Analysis Settings Ad…" at bounding box center [768, 392] width 1536 height 784
click at [897, 271] on div "Edit step" at bounding box center [878, 273] width 110 height 24
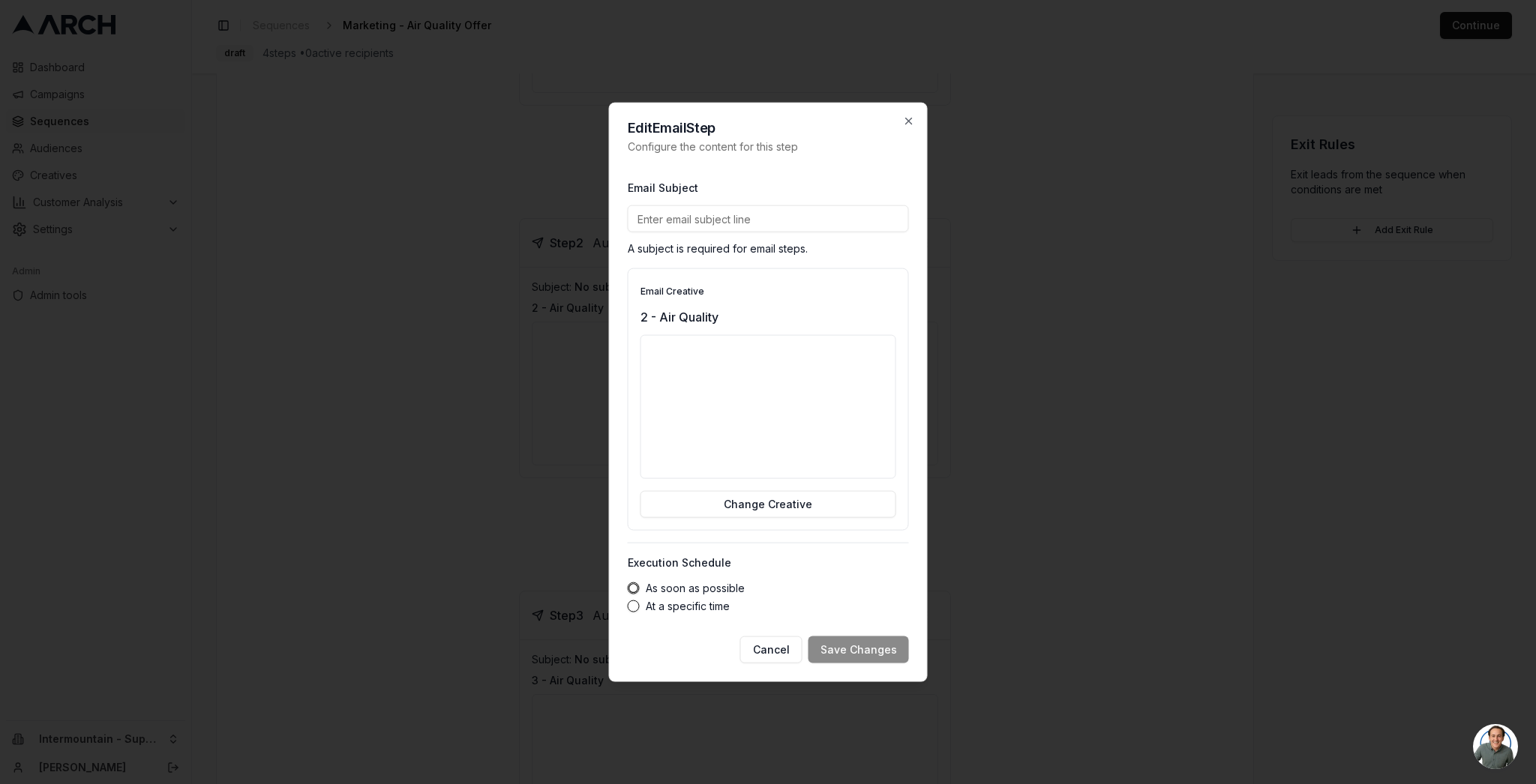
click at [662, 602] on label "At a specific time" at bounding box center [687, 606] width 84 height 10
click at [640, 602] on button "At a specific time" at bounding box center [634, 606] width 12 height 12
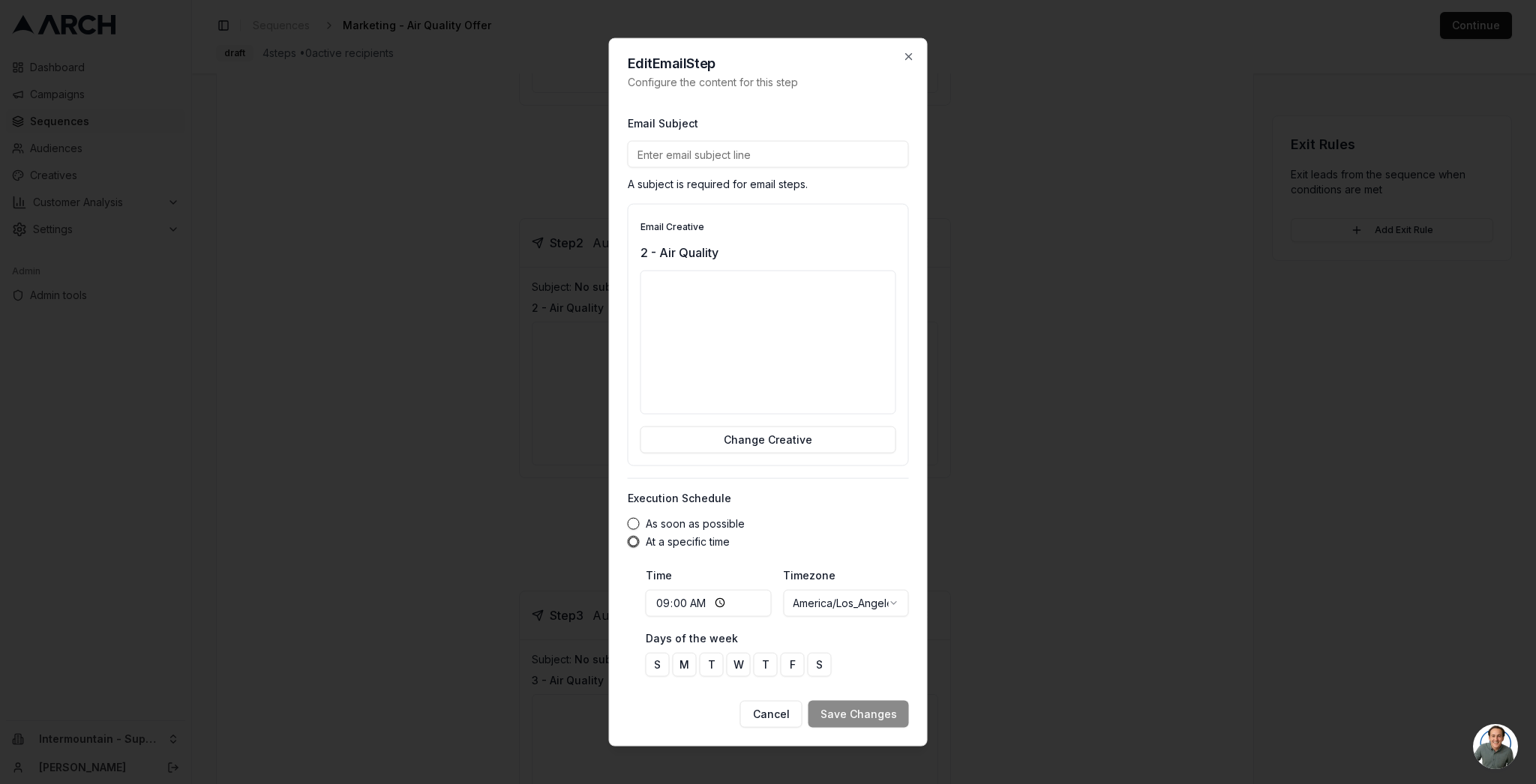
type button "scheduled"
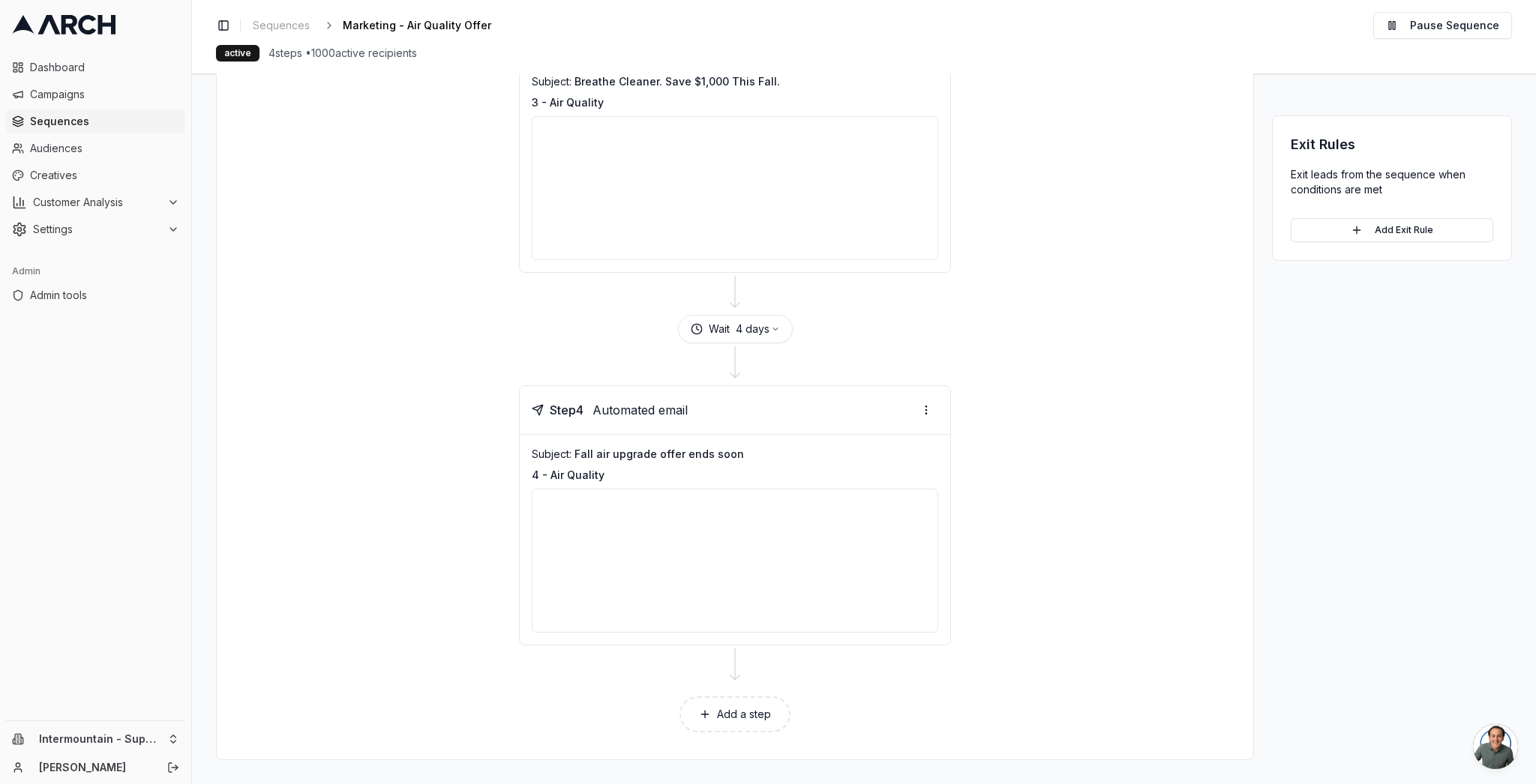
scroll to position [0, 0]
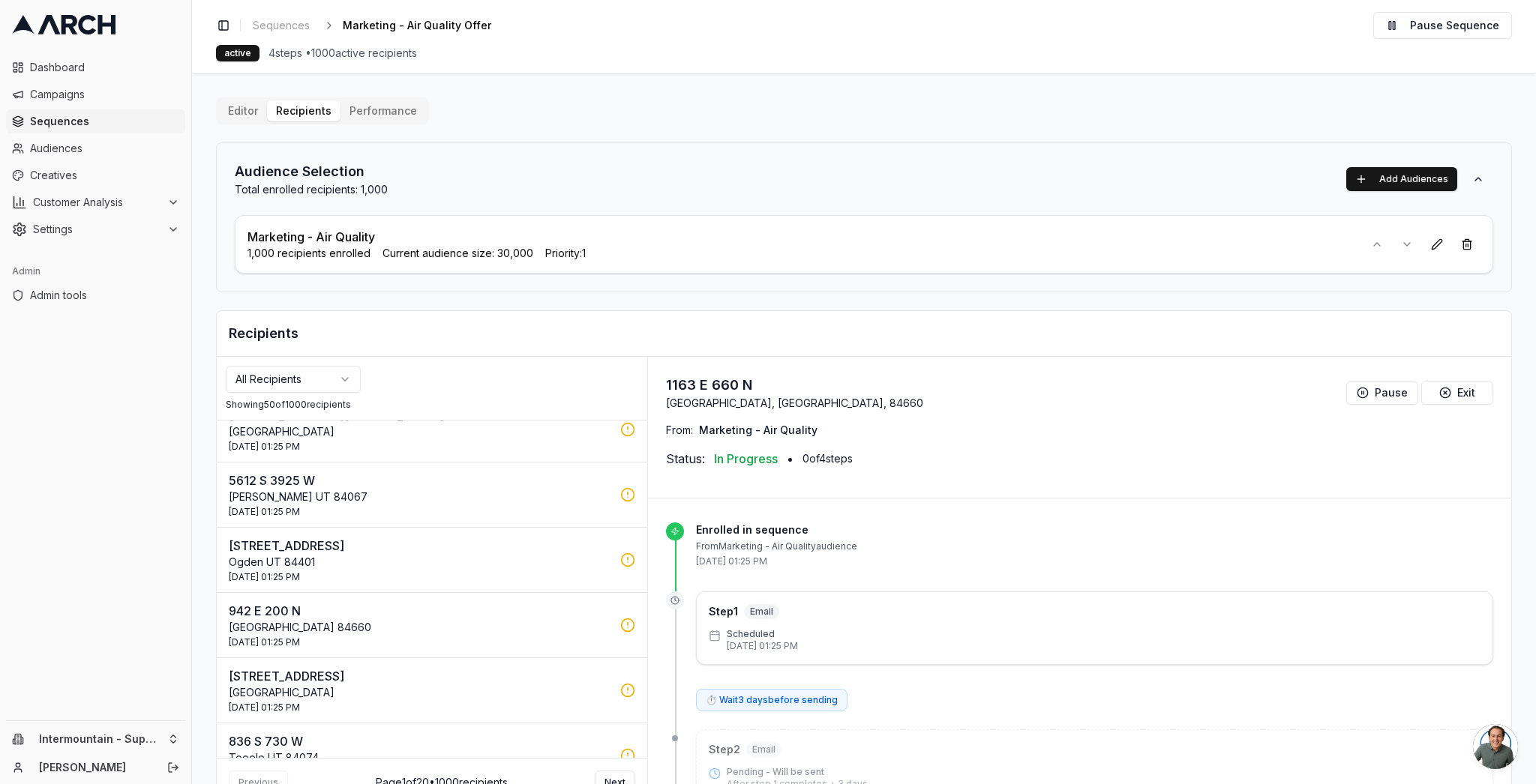
scroll to position [2924, 0]
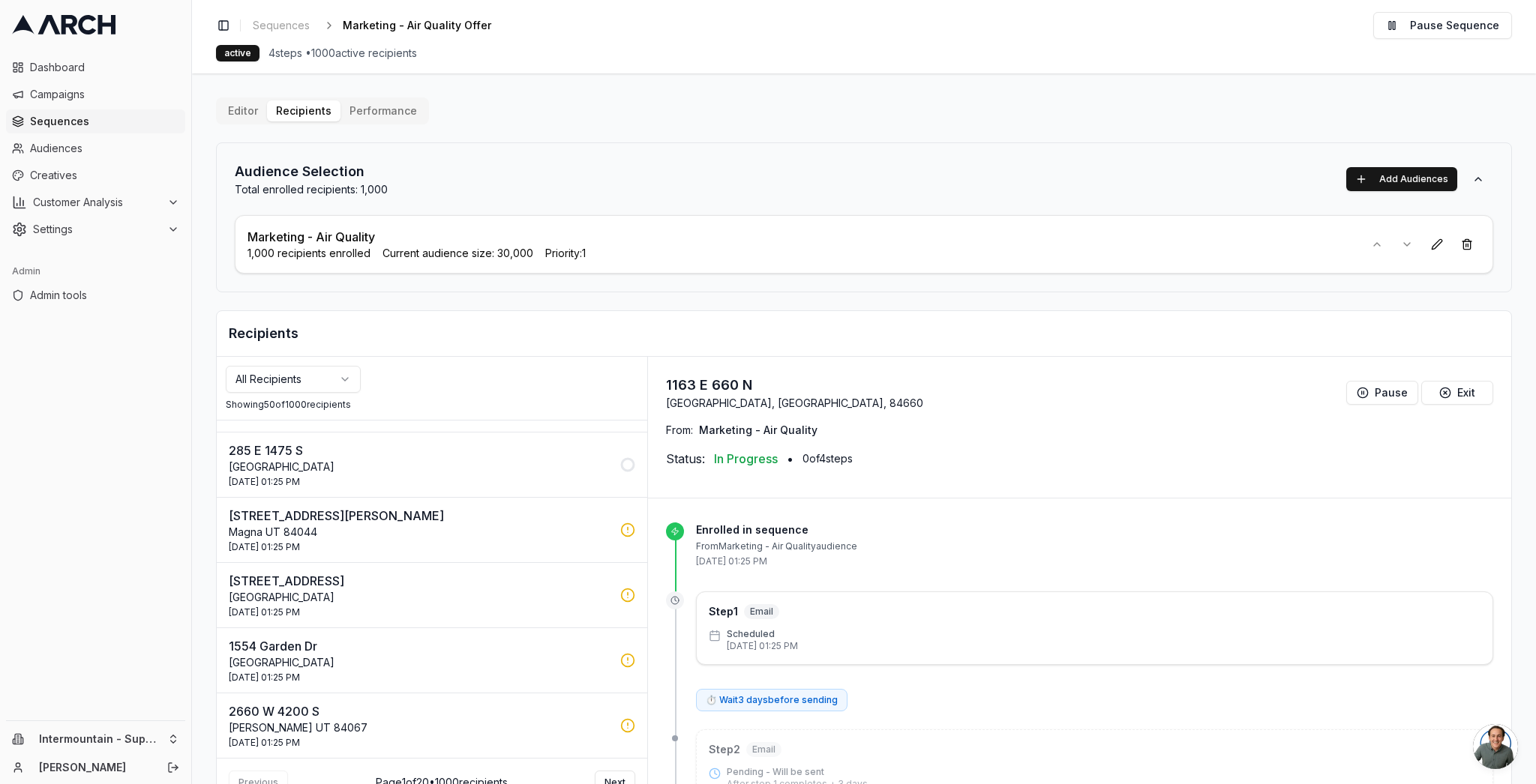
click at [342, 519] on p "7442 W Jefferson Rd" at bounding box center [420, 515] width 383 height 18
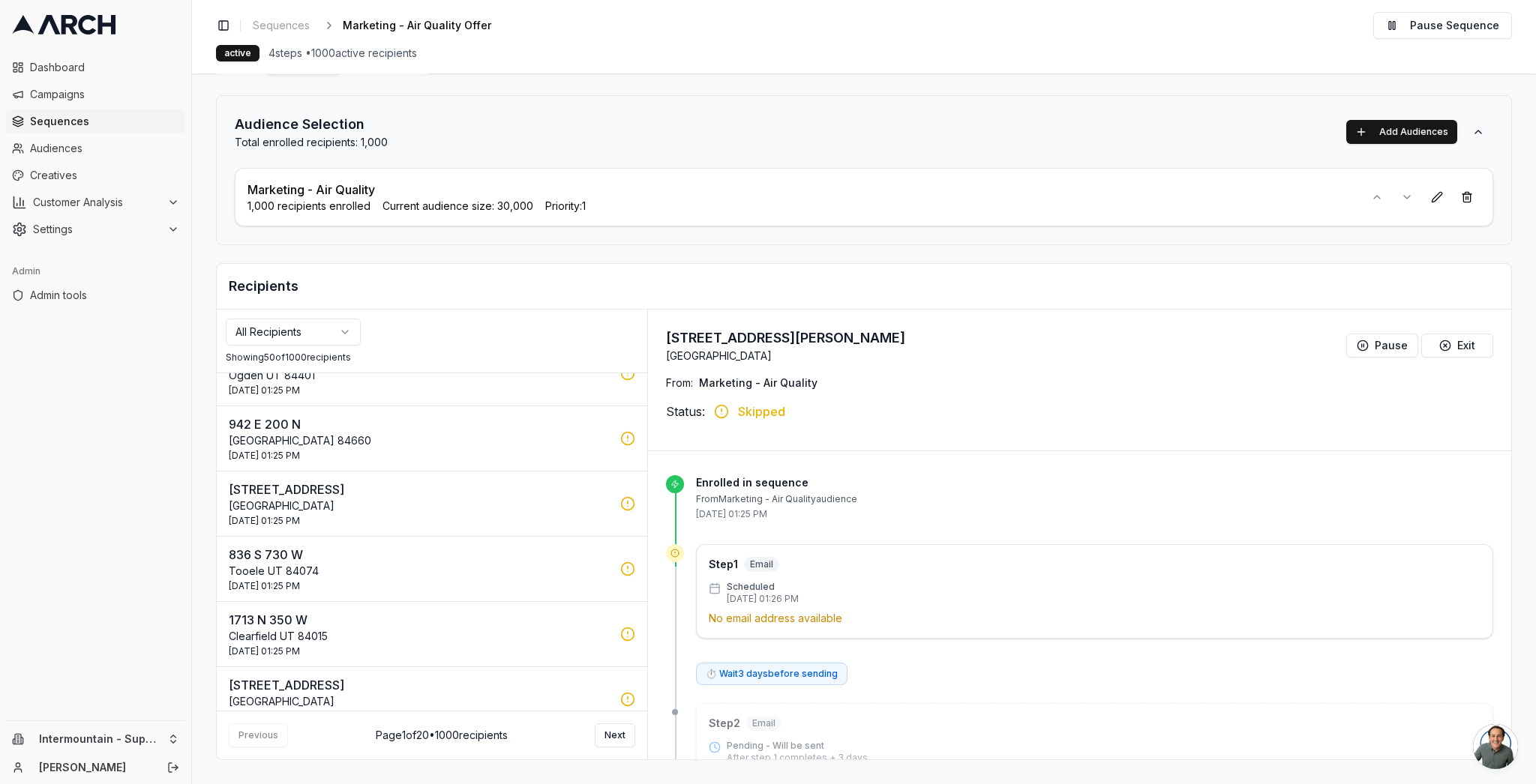
scroll to position [2506, 0]
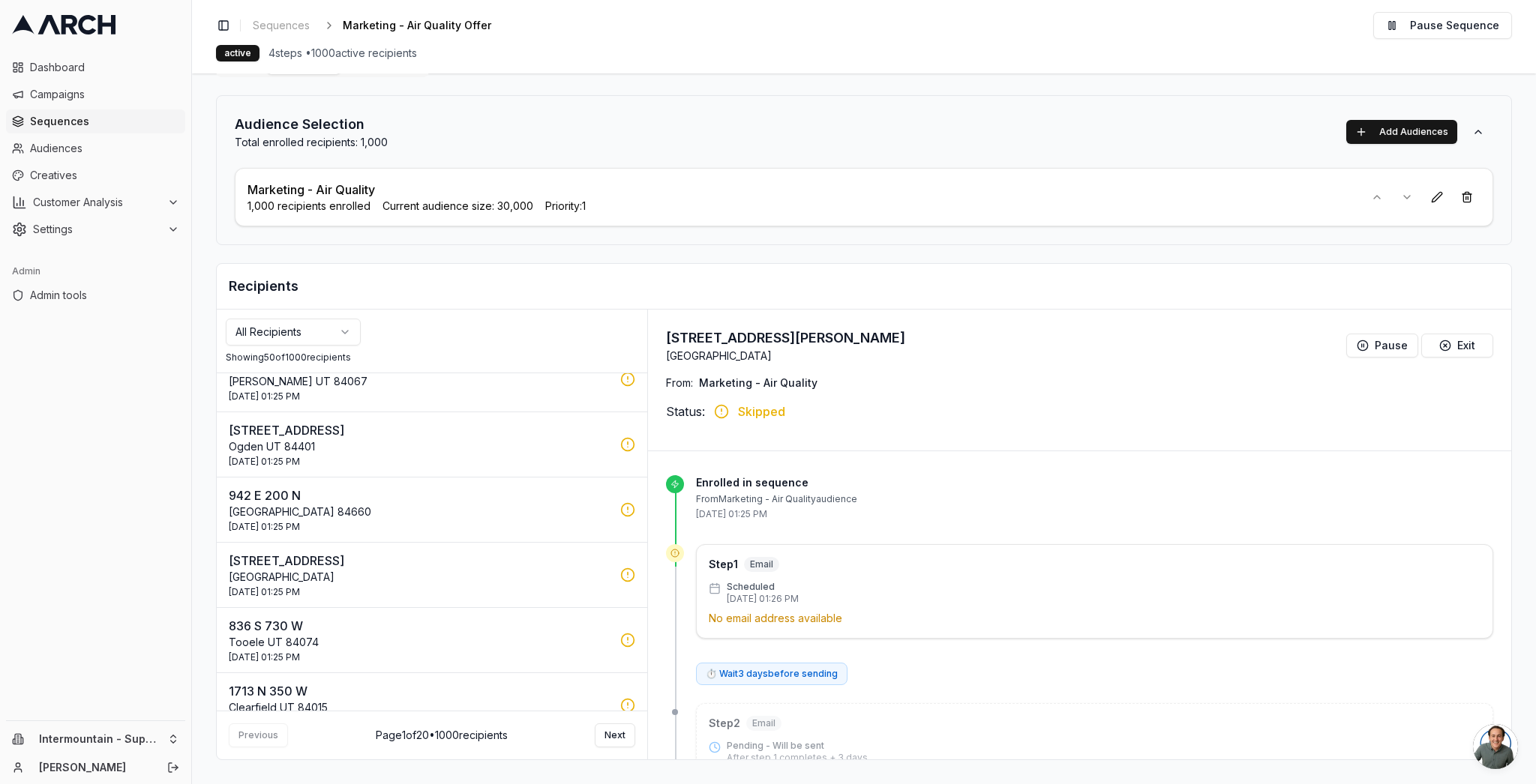
click at [406, 467] on div "9 Oct 2025 - 01:25 PM" at bounding box center [420, 462] width 383 height 12
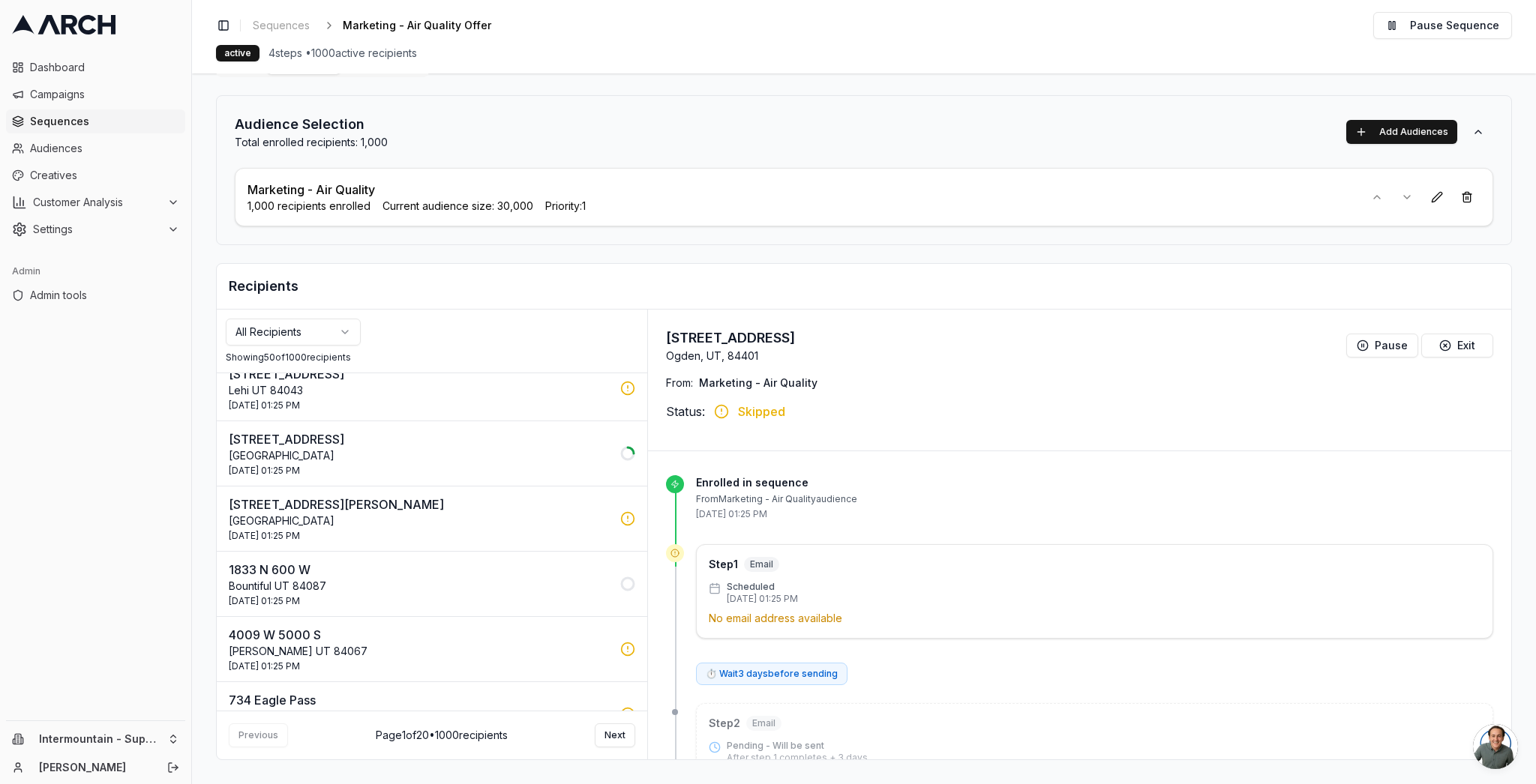
scroll to position [1825, 0]
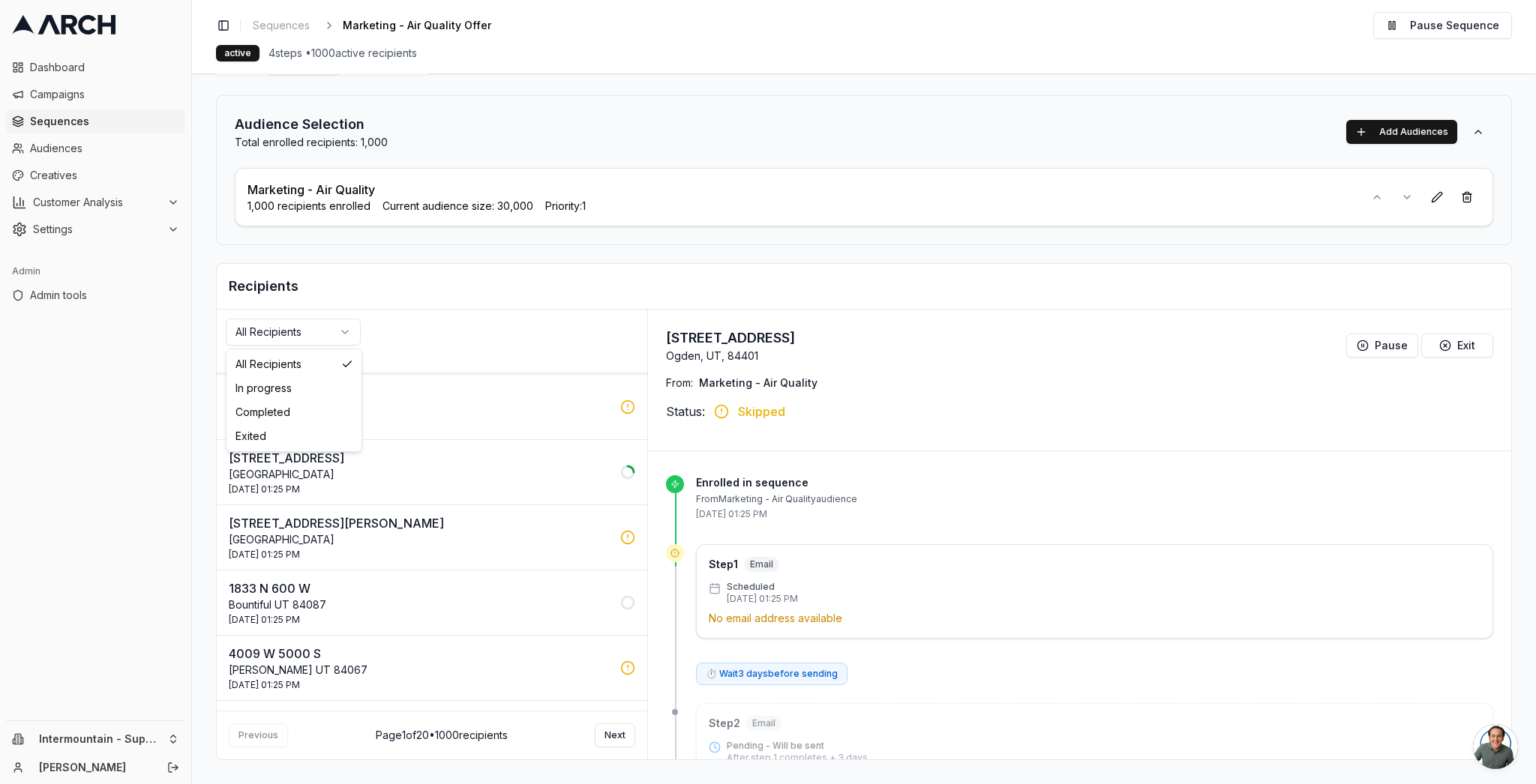
click at [332, 333] on html "Dashboard Campaigns Sequences Audiences Creatives Customer Analysis Settings Ad…" at bounding box center [768, 392] width 1536 height 784
drag, startPoint x: 275, startPoint y: 436, endPoint x: 384, endPoint y: 281, distance: 189.5
click at [360, 288] on html "Dashboard Campaigns Sequences Audiences Creatives Customer Analysis Settings Ad…" at bounding box center [768, 392] width 1536 height 784
click at [509, 473] on p "Riverton UT 84065" at bounding box center [420, 475] width 383 height 15
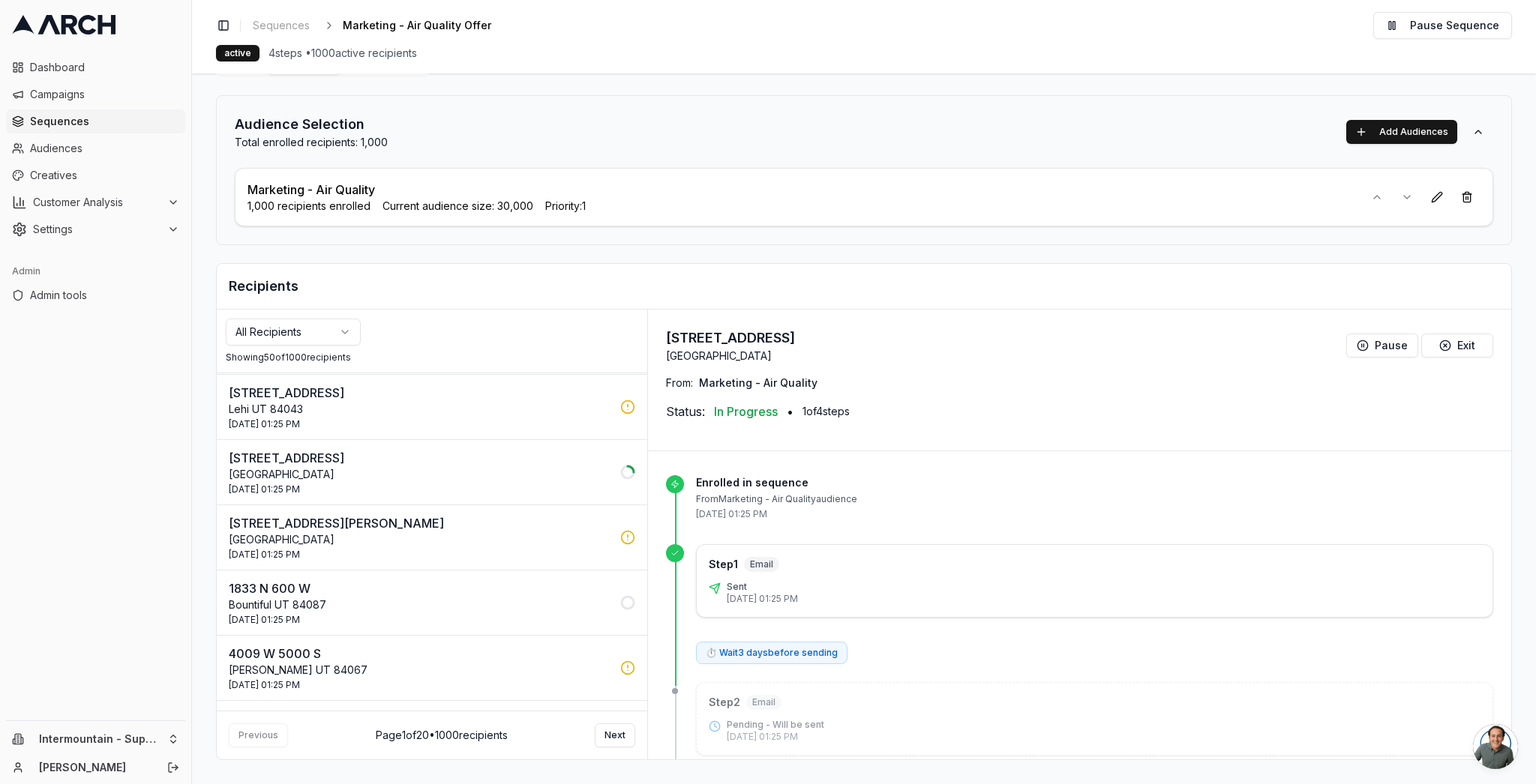
scroll to position [0, 0]
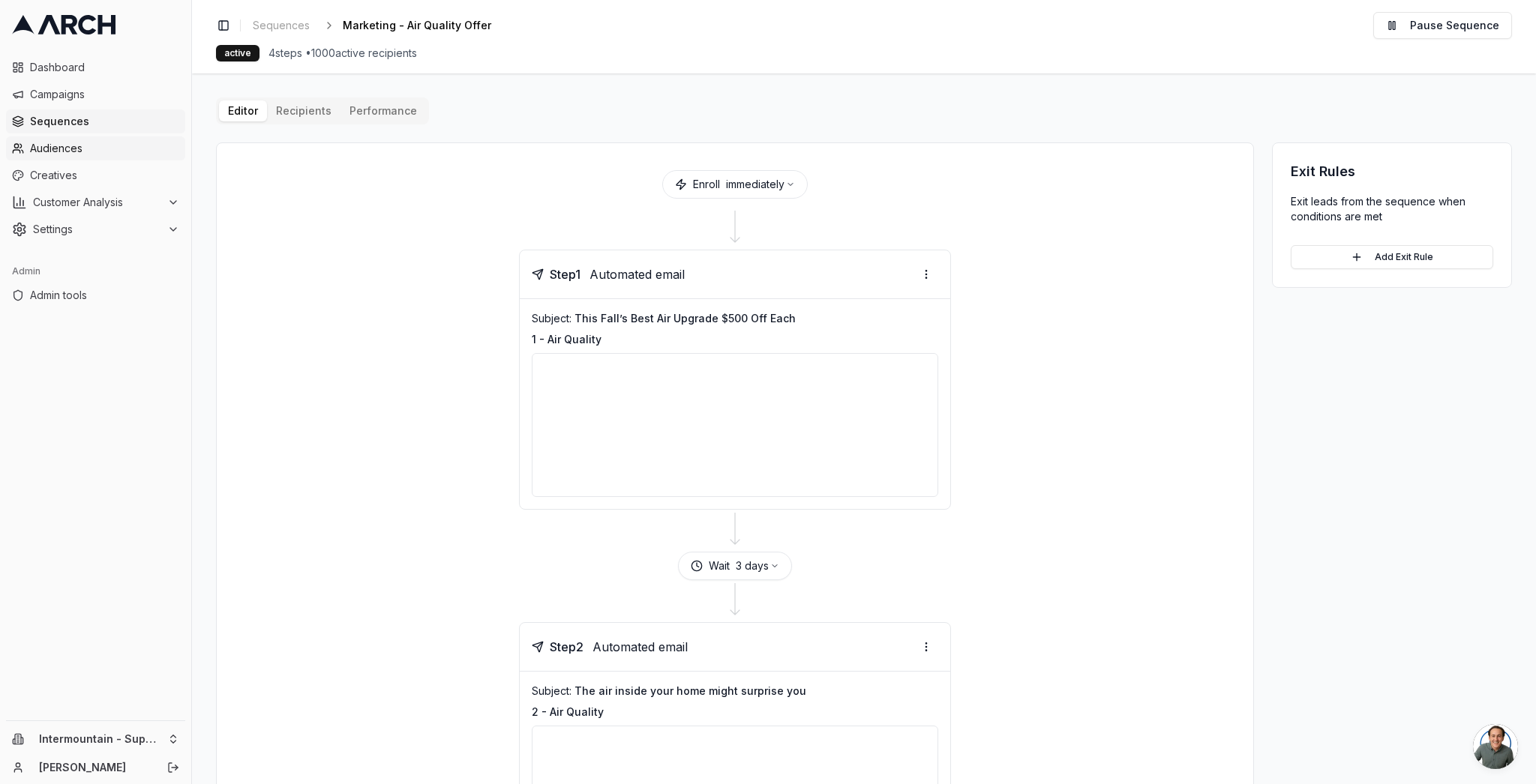
click at [89, 148] on span "Audiences" at bounding box center [104, 148] width 149 height 15
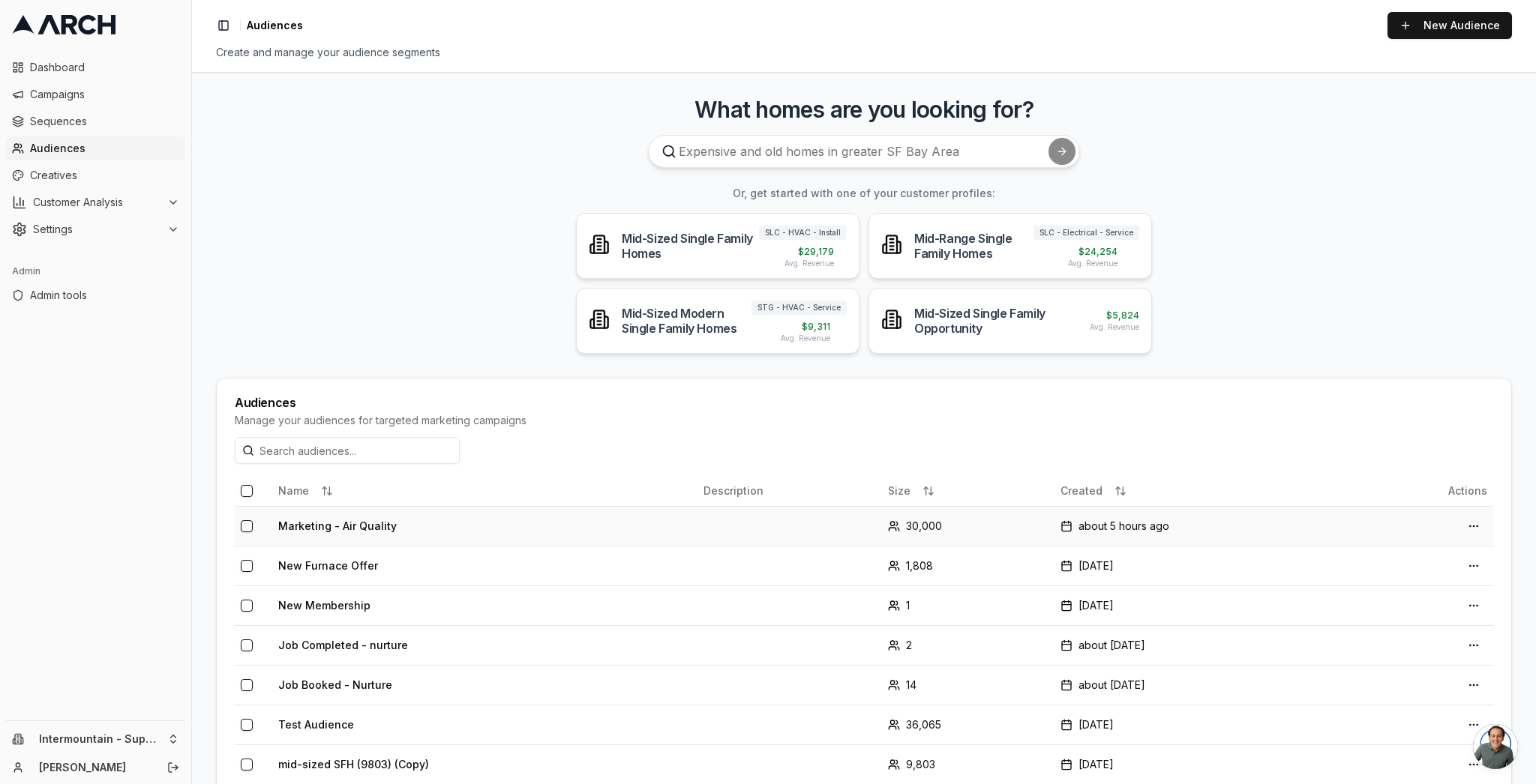
click at [338, 528] on td "Marketing - Air Quality" at bounding box center [485, 526] width 425 height 40
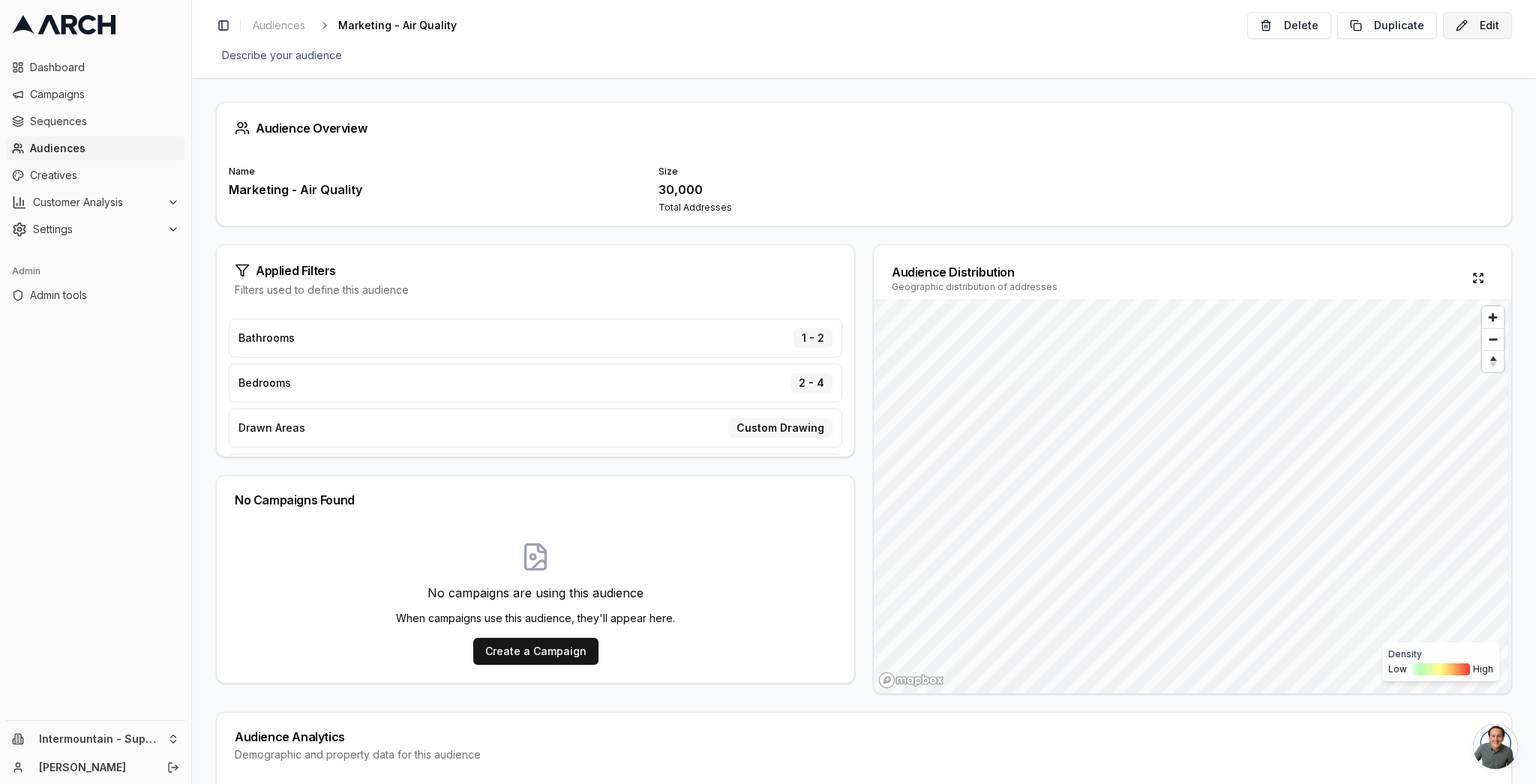
click at [1486, 23] on button "Edit" at bounding box center [1477, 25] width 69 height 27
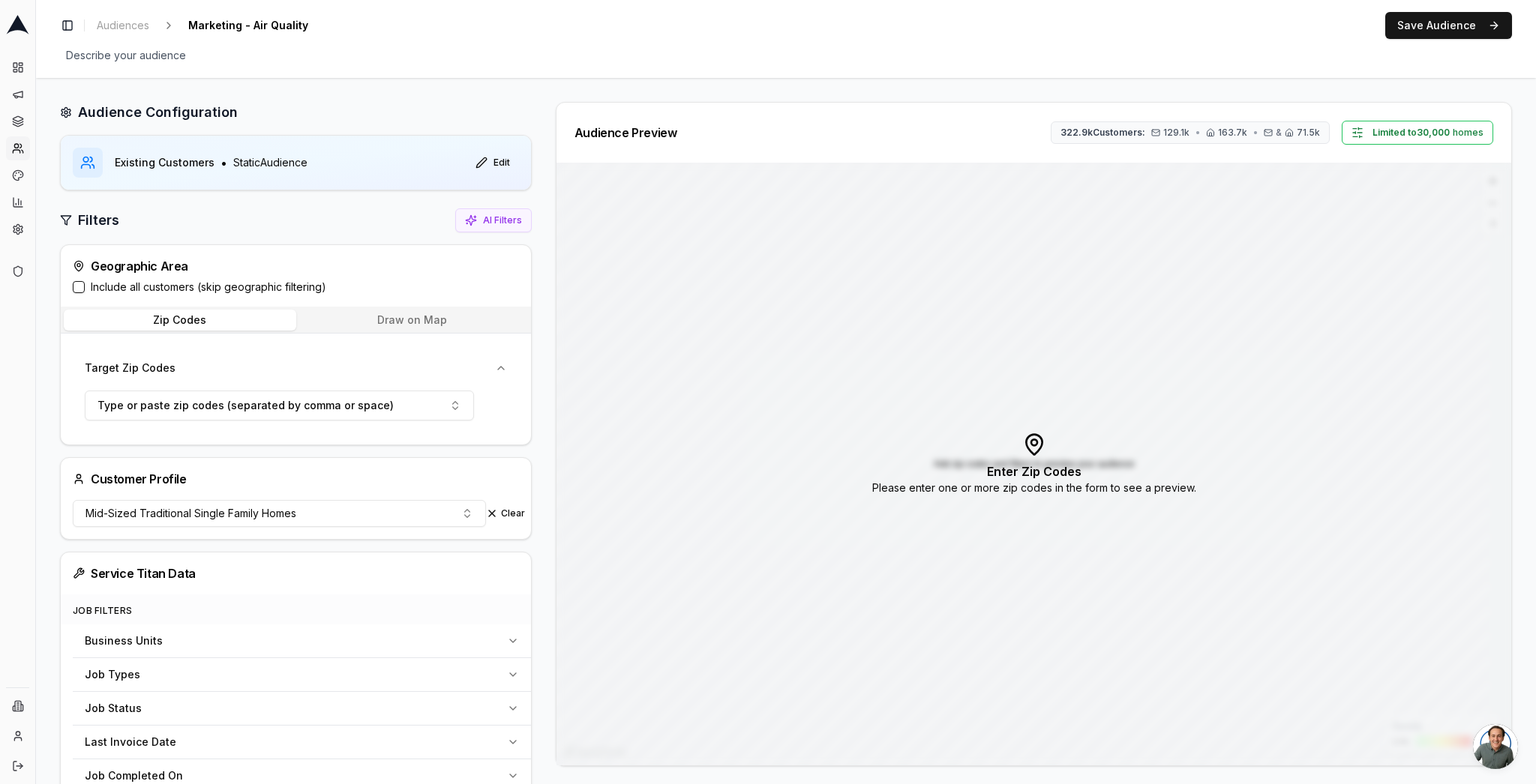
click at [423, 322] on button "Draw on Map" at bounding box center [412, 320] width 233 height 21
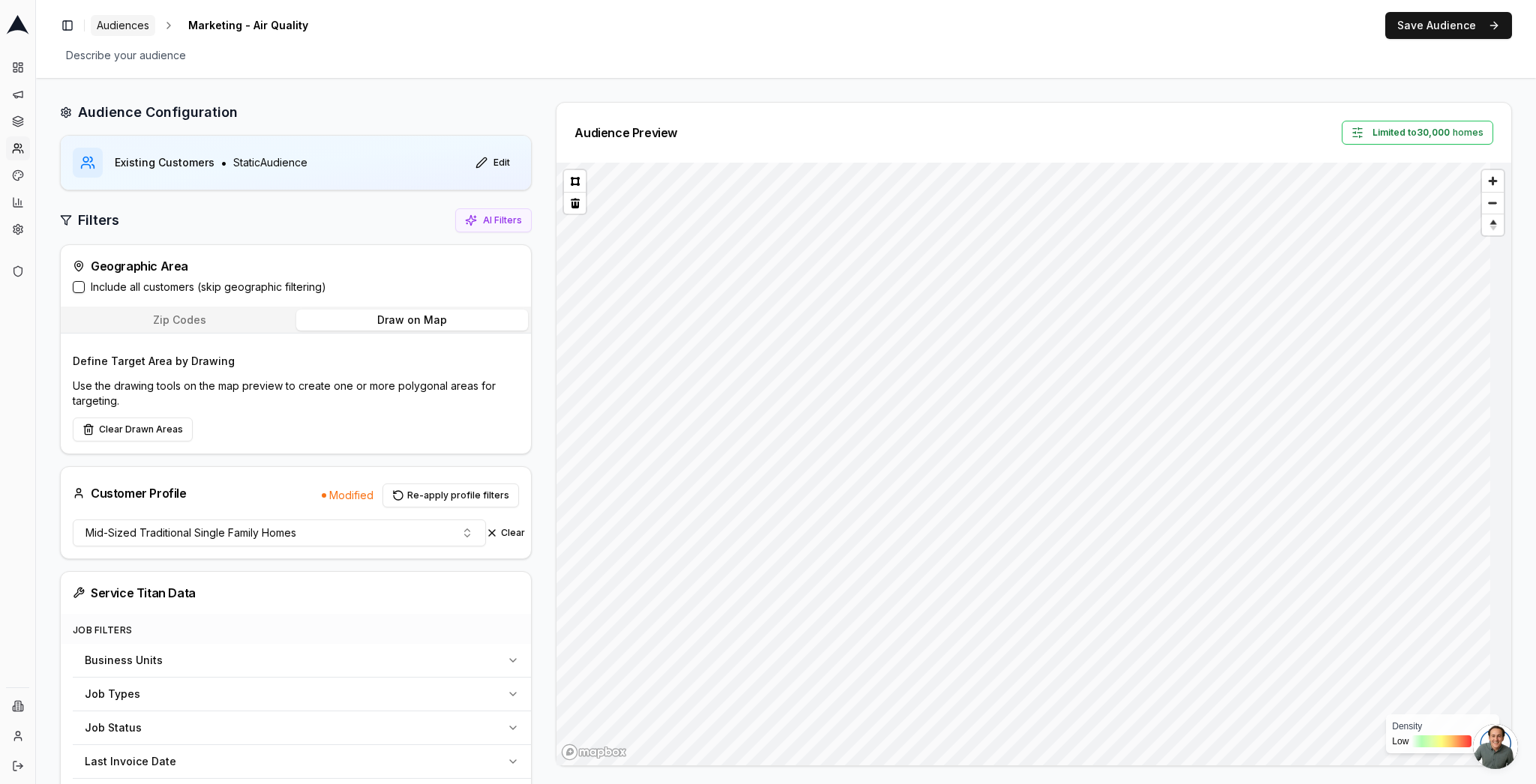
click at [133, 25] on span "Audiences" at bounding box center [123, 25] width 53 height 15
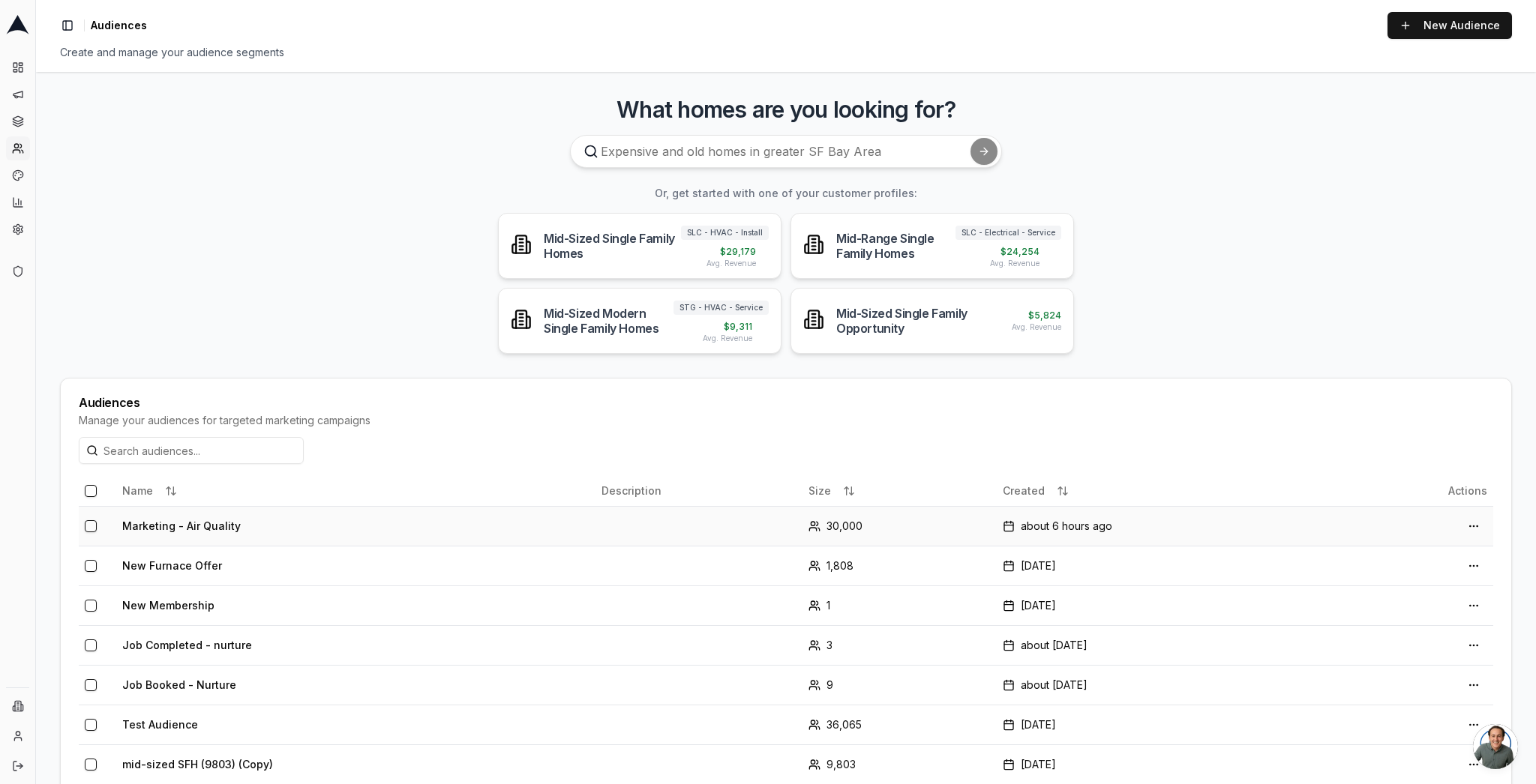
click at [206, 528] on td "Marketing - Air Quality" at bounding box center [356, 526] width 479 height 40
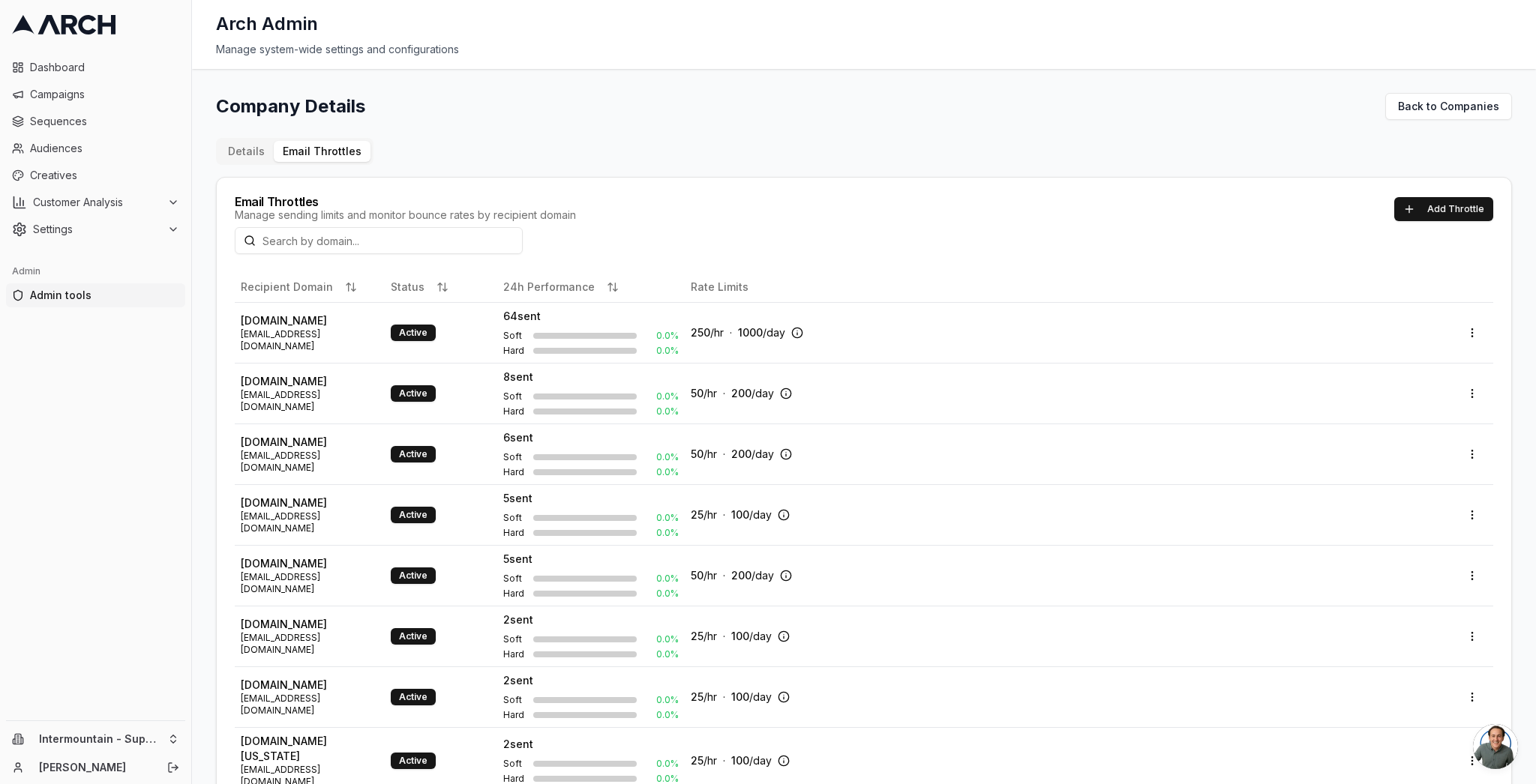
click at [900, 109] on div "Company Details Back to Companies" at bounding box center [864, 107] width 1296 height 27
click at [96, 123] on span "Sequences" at bounding box center [104, 121] width 149 height 15
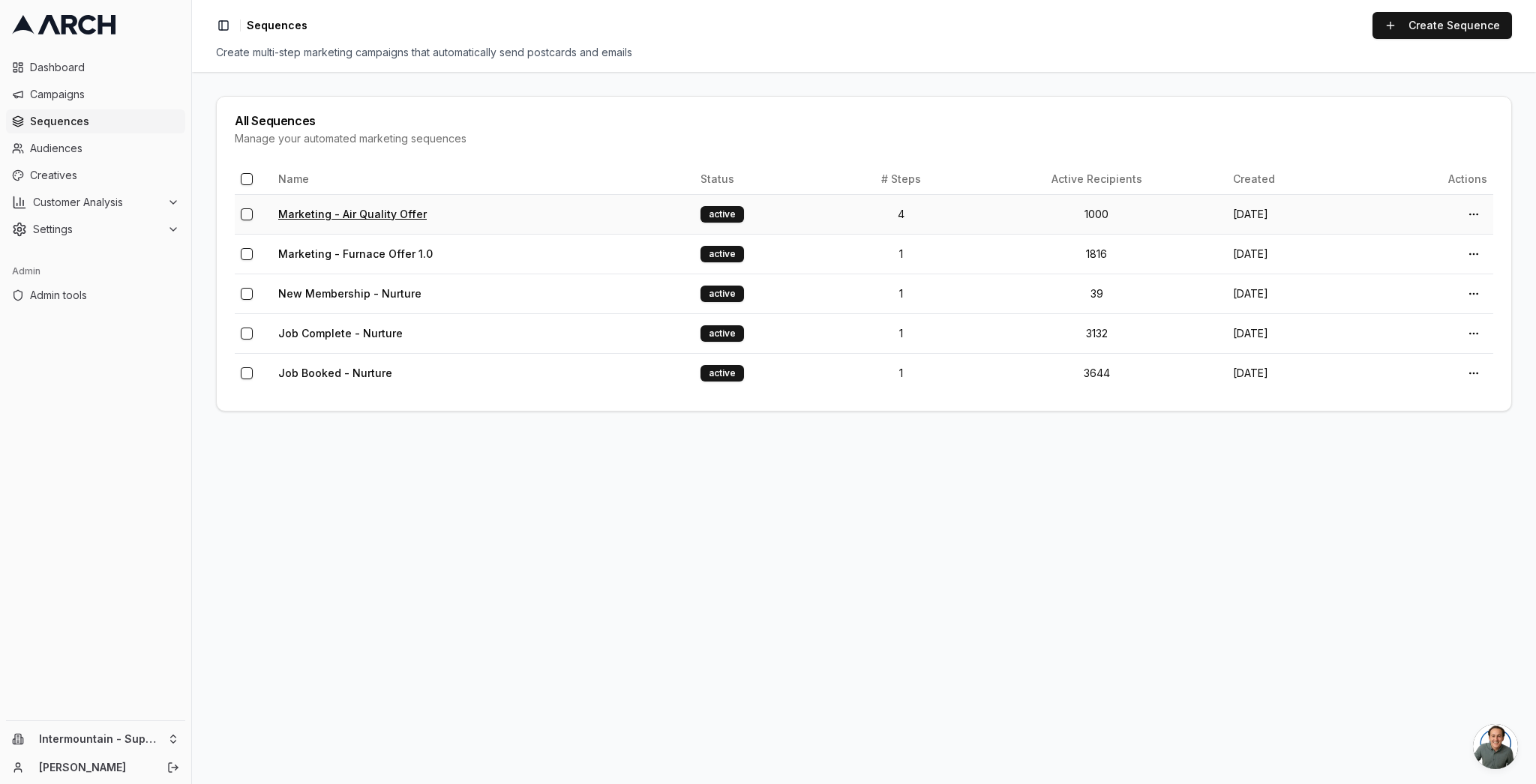
click at [357, 215] on link "Marketing - Air Quality Offer" at bounding box center [352, 214] width 149 height 13
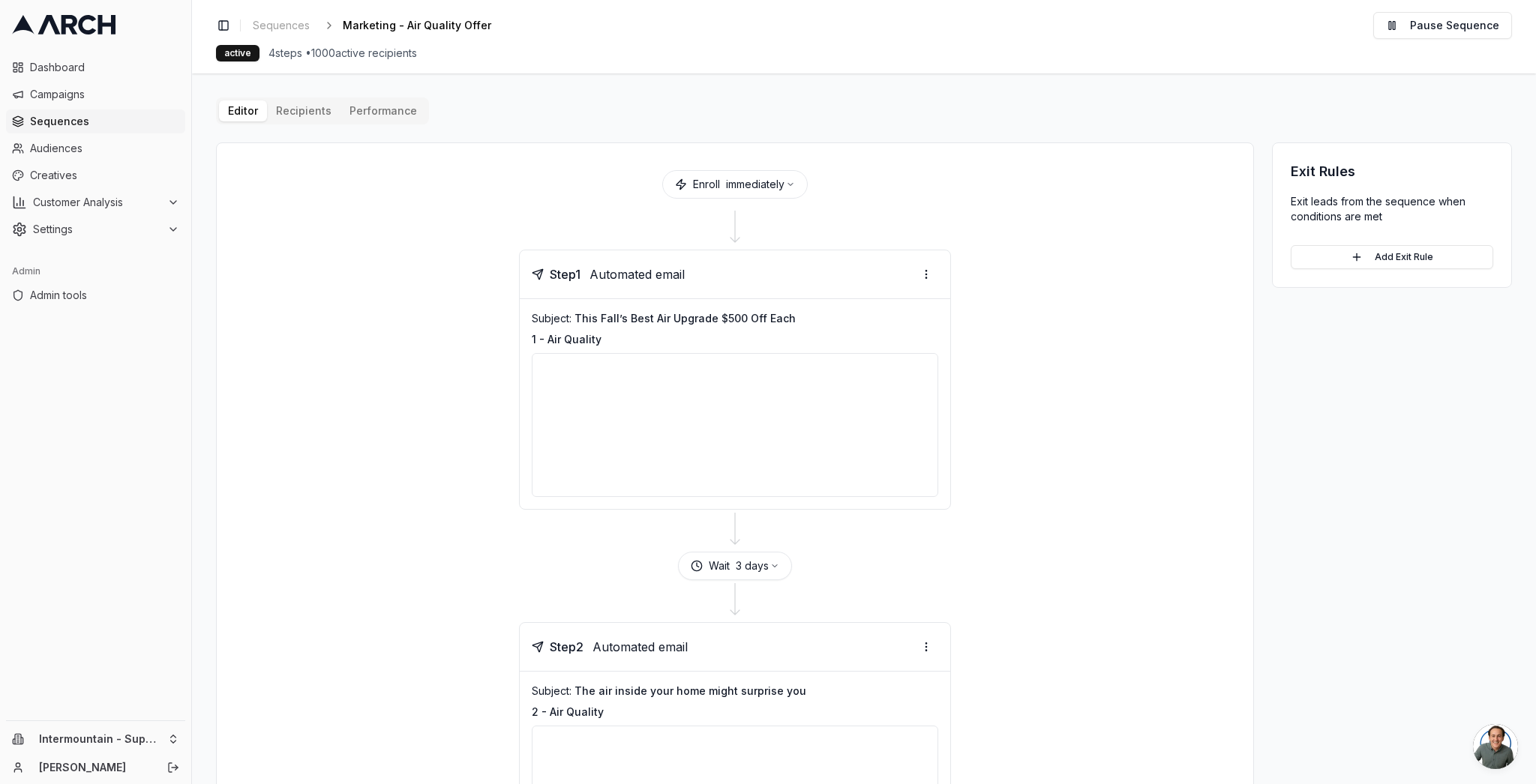
click at [401, 188] on div "Enroll immediately" at bounding box center [735, 184] width 1001 height 47
